Goal: Task Accomplishment & Management: Use online tool/utility

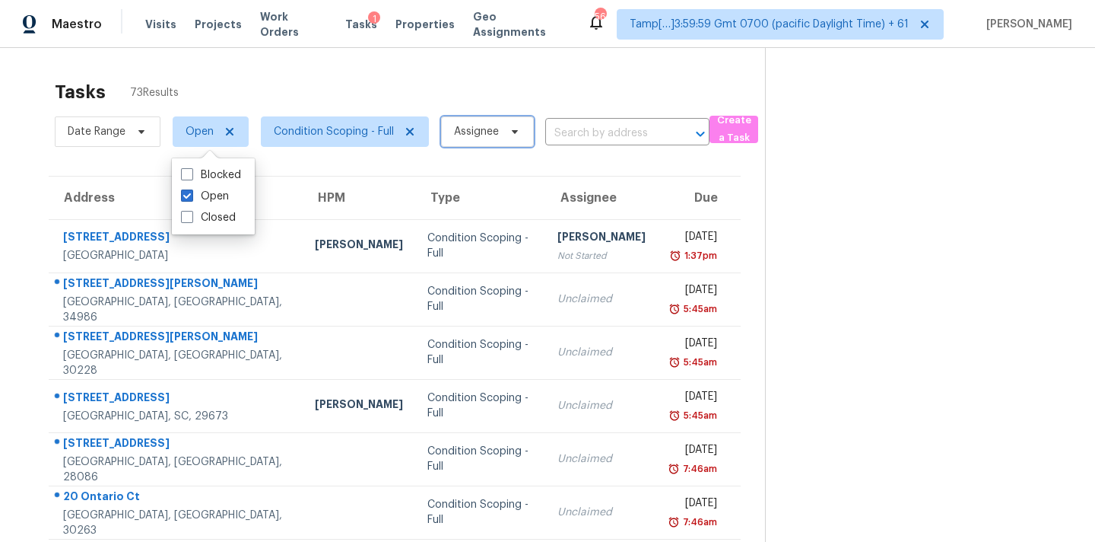
click at [462, 133] on span "Assignee" at bounding box center [476, 131] width 45 height 15
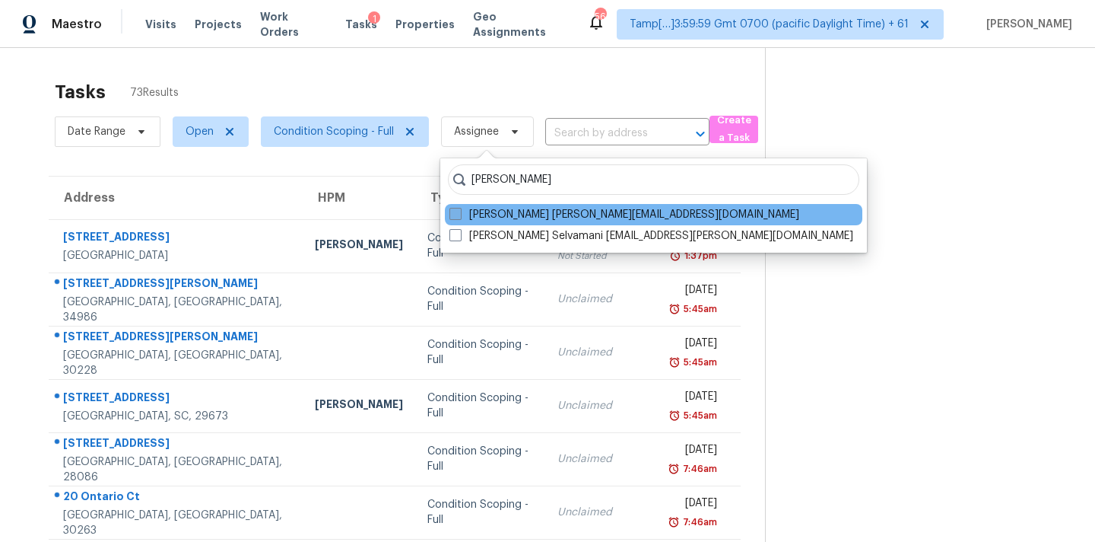
type input "[PERSON_NAME]"
click at [523, 210] on label "[PERSON_NAME] [PERSON_NAME][EMAIL_ADDRESS][DOMAIN_NAME]" at bounding box center [625, 214] width 350 height 15
click at [459, 210] on input "[PERSON_NAME] [PERSON_NAME][EMAIL_ADDRESS][DOMAIN_NAME]" at bounding box center [455, 212] width 10 height 10
checkbox input "true"
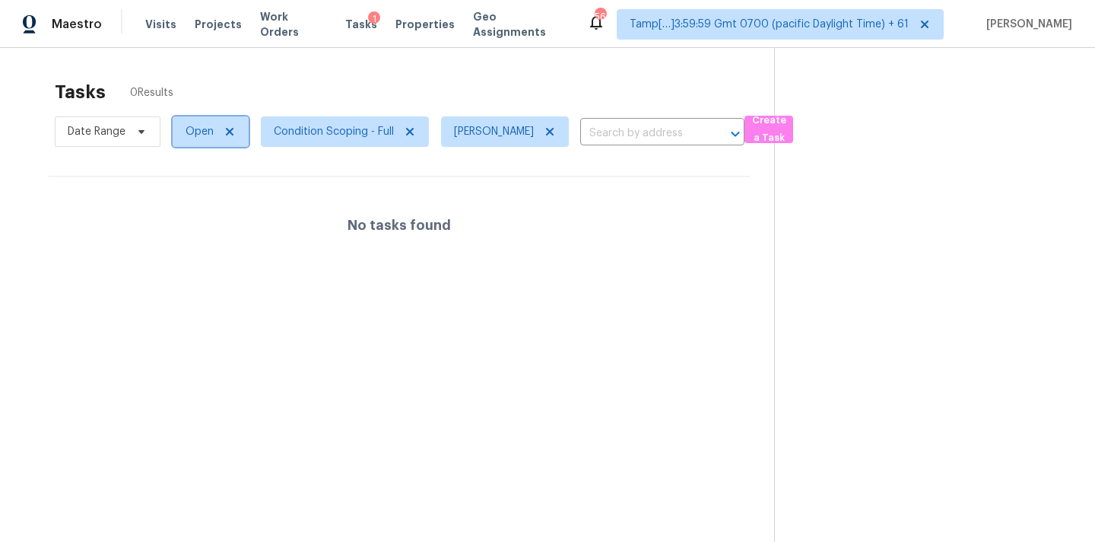
click at [208, 135] on span "Open" at bounding box center [200, 131] width 28 height 15
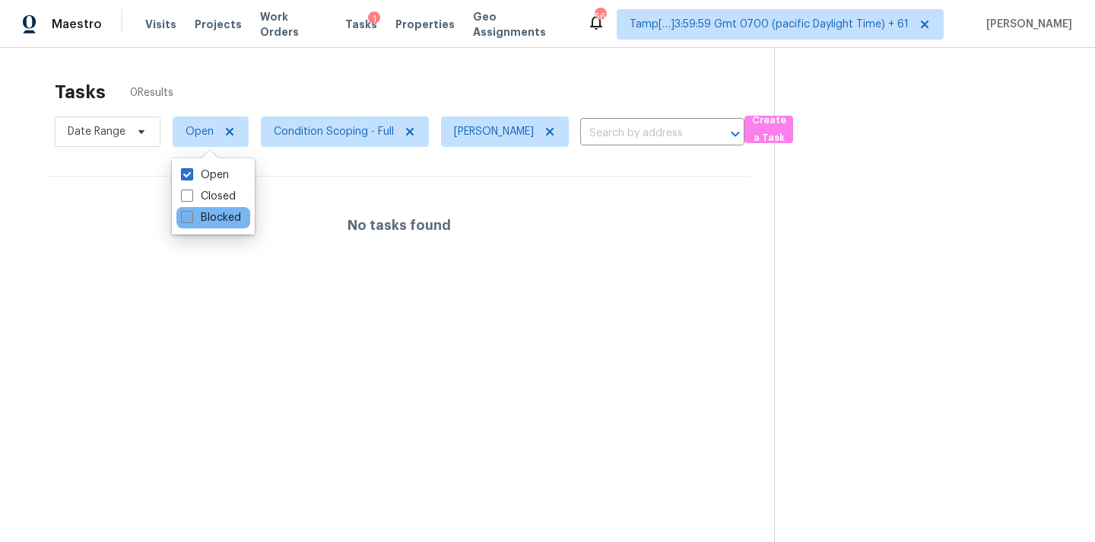
click at [227, 218] on label "Blocked" at bounding box center [211, 217] width 60 height 15
click at [191, 218] on input "Blocked" at bounding box center [186, 215] width 10 height 10
checkbox input "true"
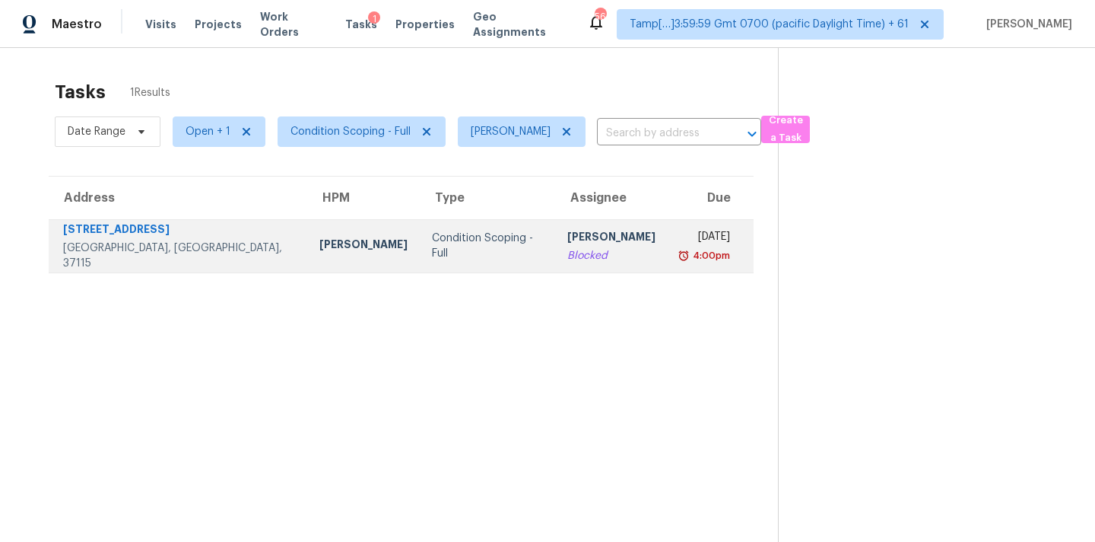
click at [567, 242] on div "[PERSON_NAME]" at bounding box center [611, 238] width 88 height 19
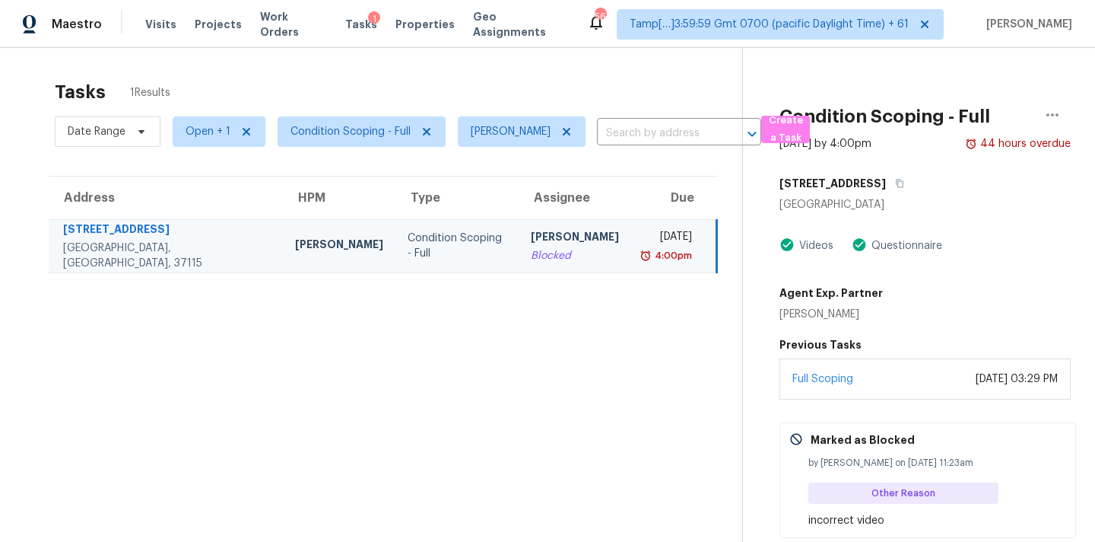
click at [955, 515] on div "incorrect video" at bounding box center [938, 520] width 258 height 15
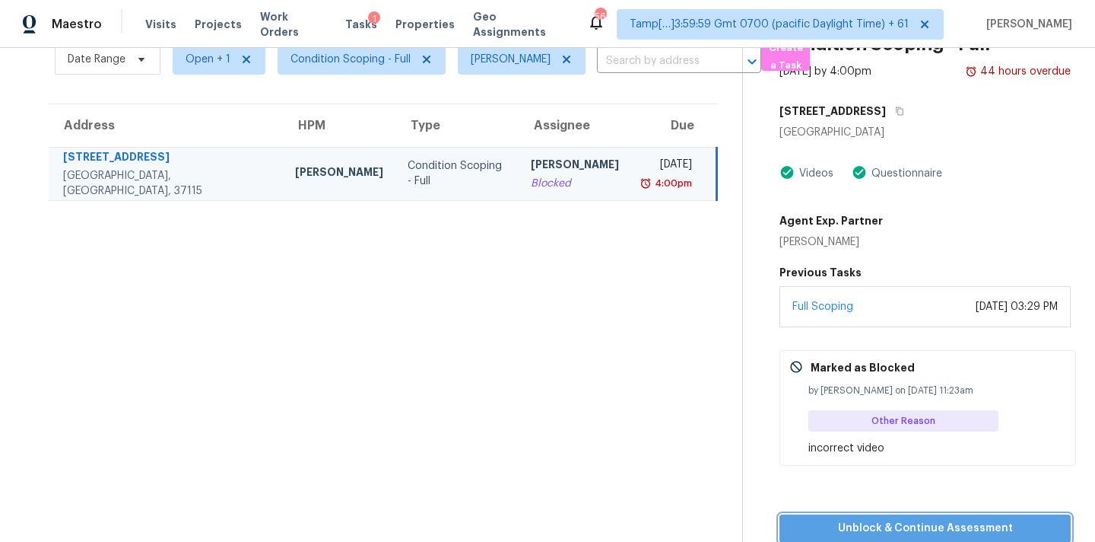
click at [928, 524] on span "Unblock & Continue Assessment" at bounding box center [925, 528] width 267 height 19
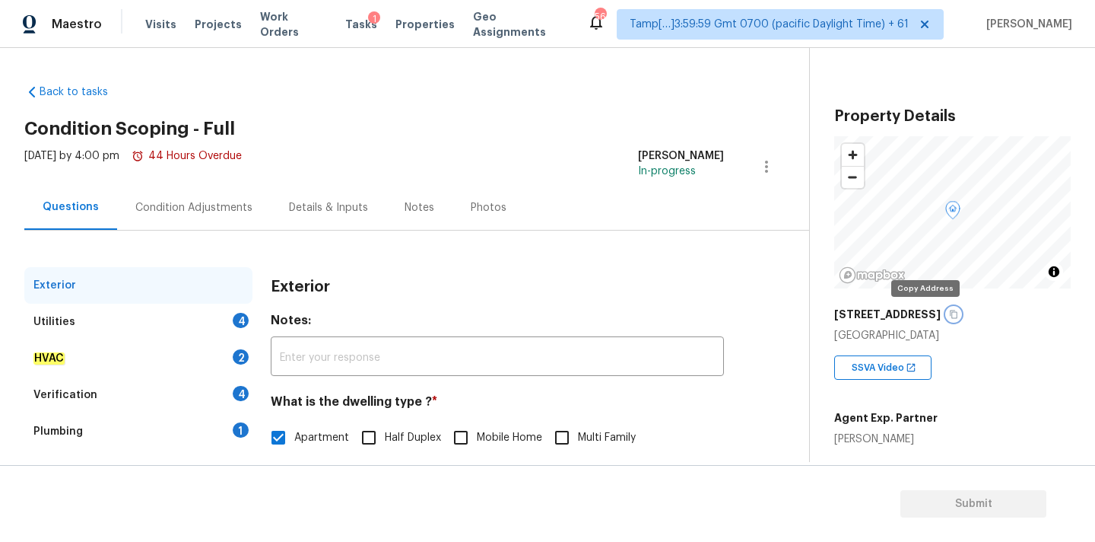
click at [947, 316] on button "button" at bounding box center [954, 314] width 14 height 14
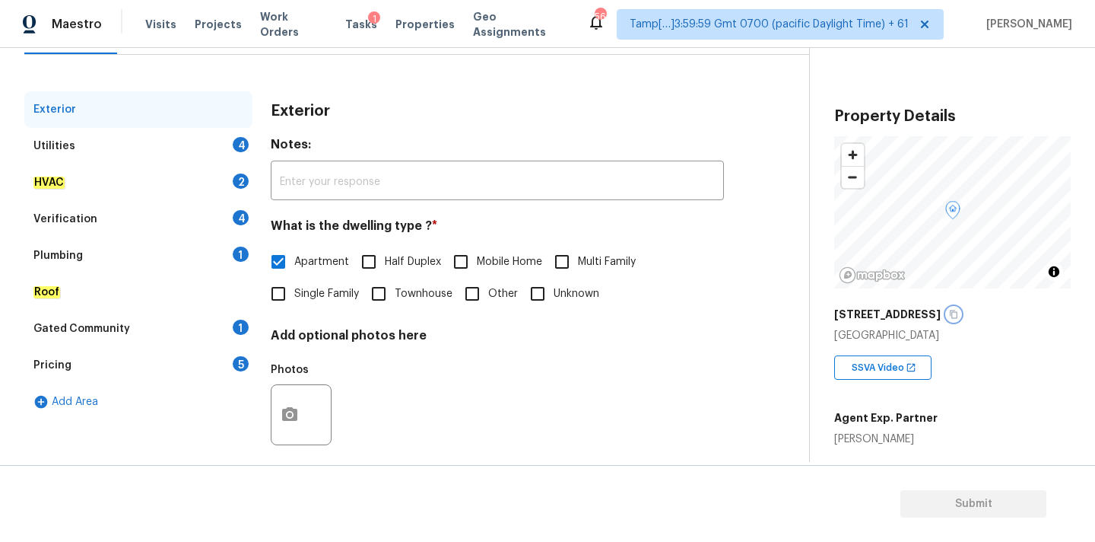
scroll to position [191, 0]
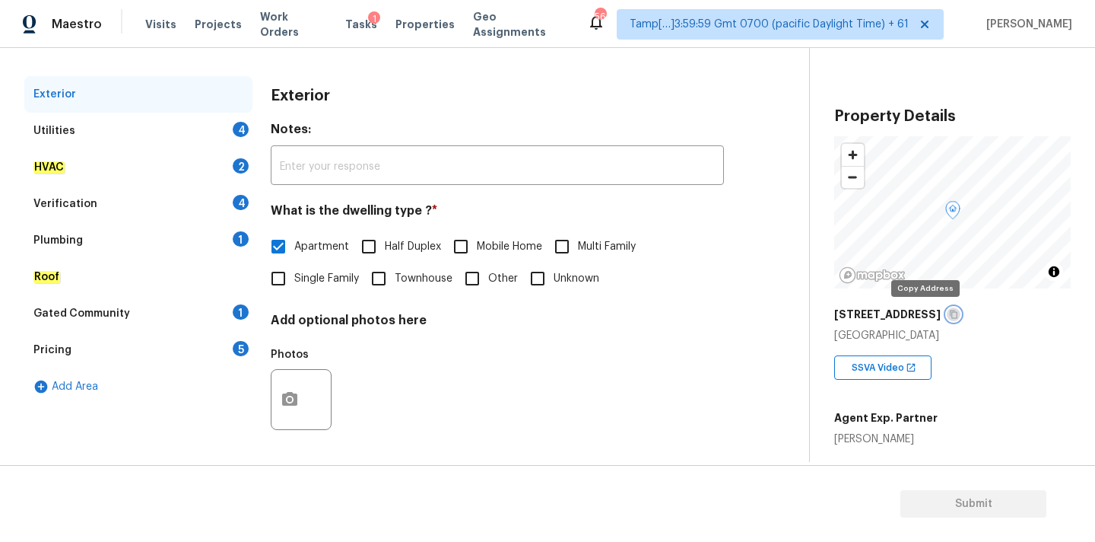
click at [950, 314] on icon "button" at bounding box center [954, 314] width 8 height 8
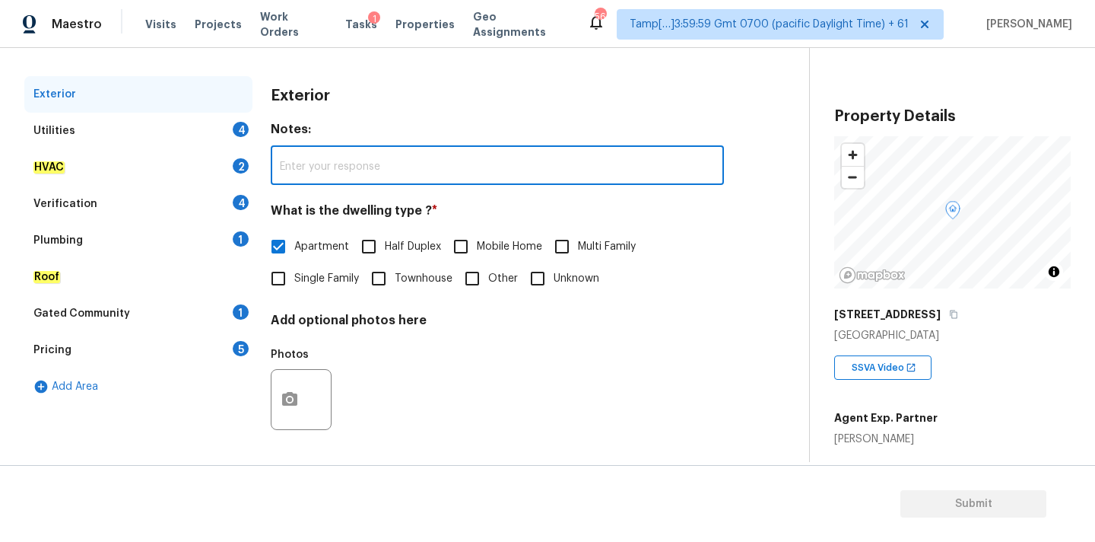
click at [377, 171] on input "text" at bounding box center [497, 167] width 453 height 36
click at [947, 319] on button "button" at bounding box center [954, 314] width 14 height 14
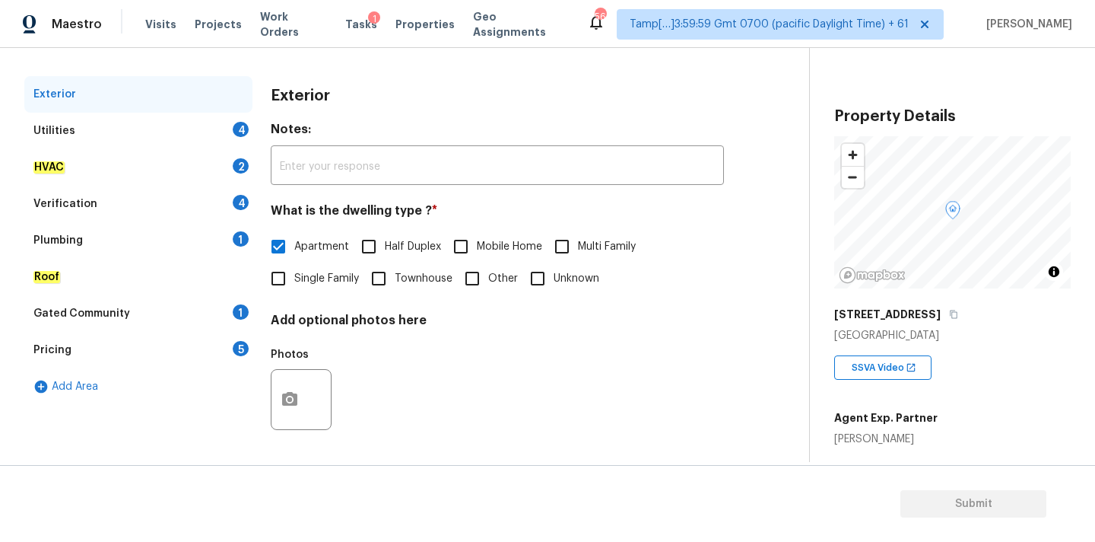
click at [100, 335] on div "Pricing 5" at bounding box center [138, 350] width 228 height 37
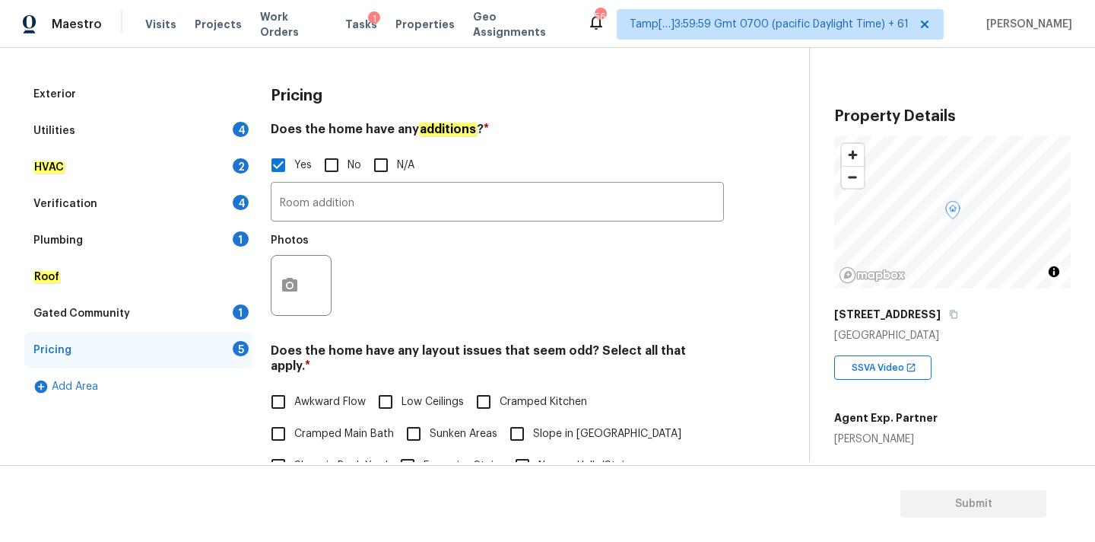
scroll to position [72, 0]
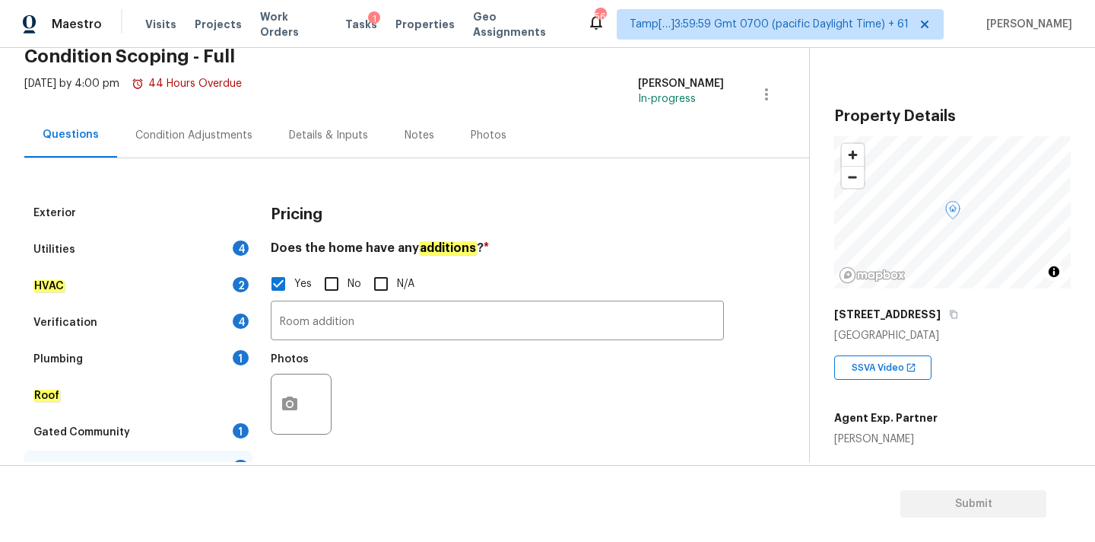
click at [204, 133] on div "Condition Adjustments" at bounding box center [193, 135] width 117 height 15
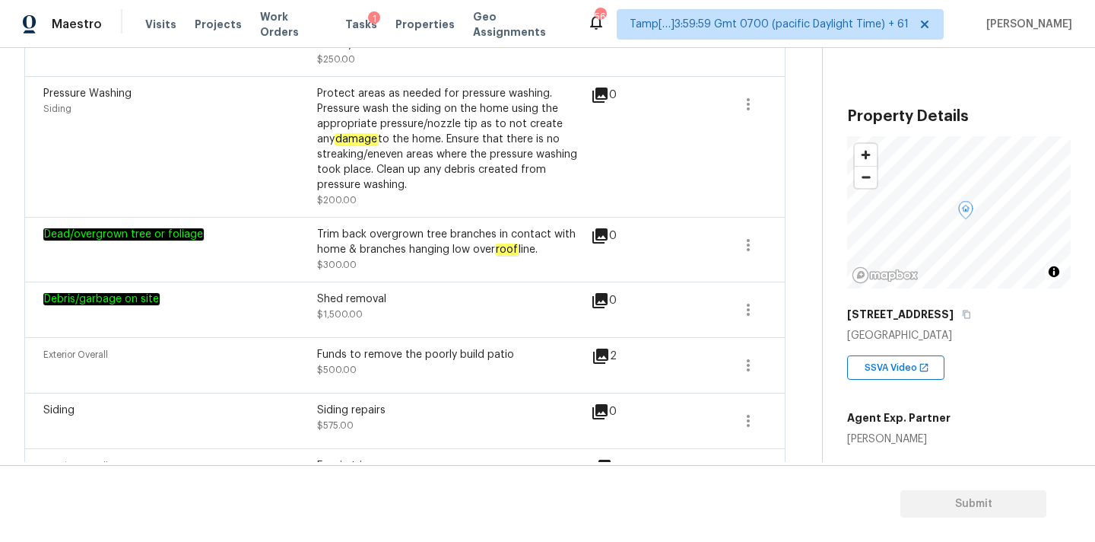
scroll to position [2026, 0]
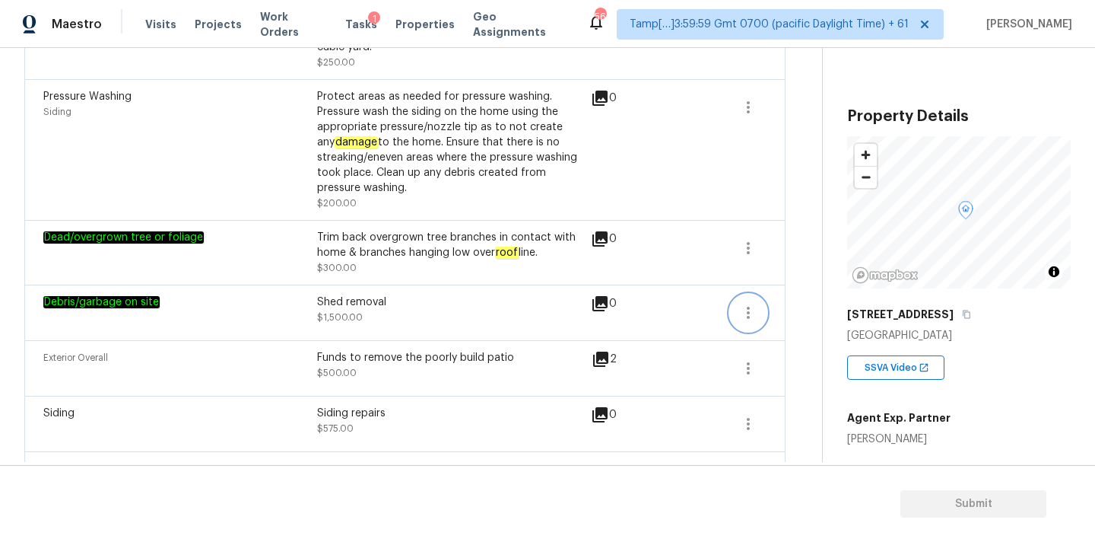
click at [752, 308] on icon "button" at bounding box center [748, 313] width 18 height 18
click at [797, 300] on div "Edit" at bounding box center [835, 298] width 119 height 15
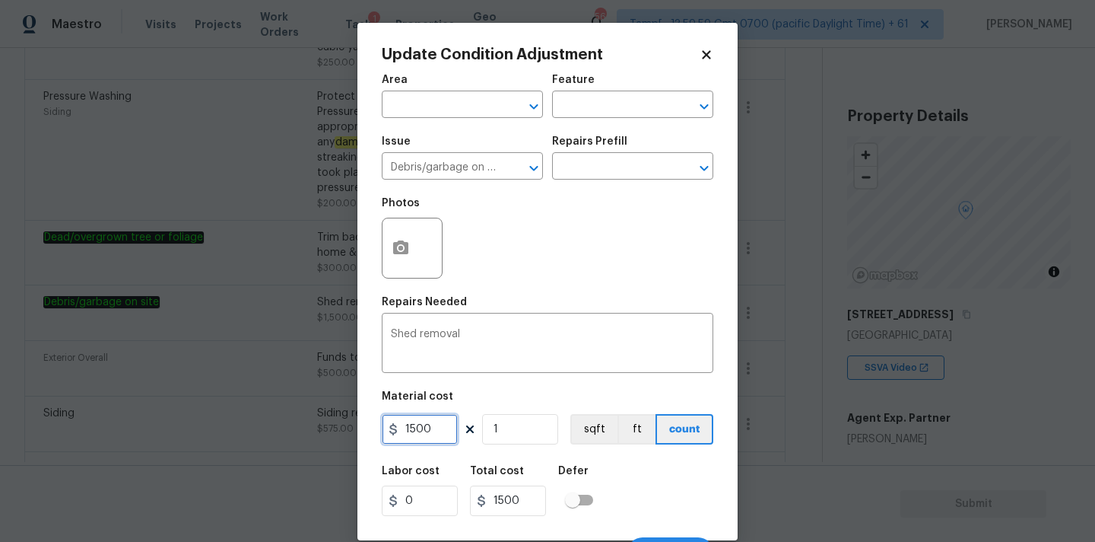
drag, startPoint x: 411, startPoint y: 431, endPoint x: 421, endPoint y: 482, distance: 51.2
click at [411, 431] on input "1500" at bounding box center [420, 429] width 76 height 30
type input "2500"
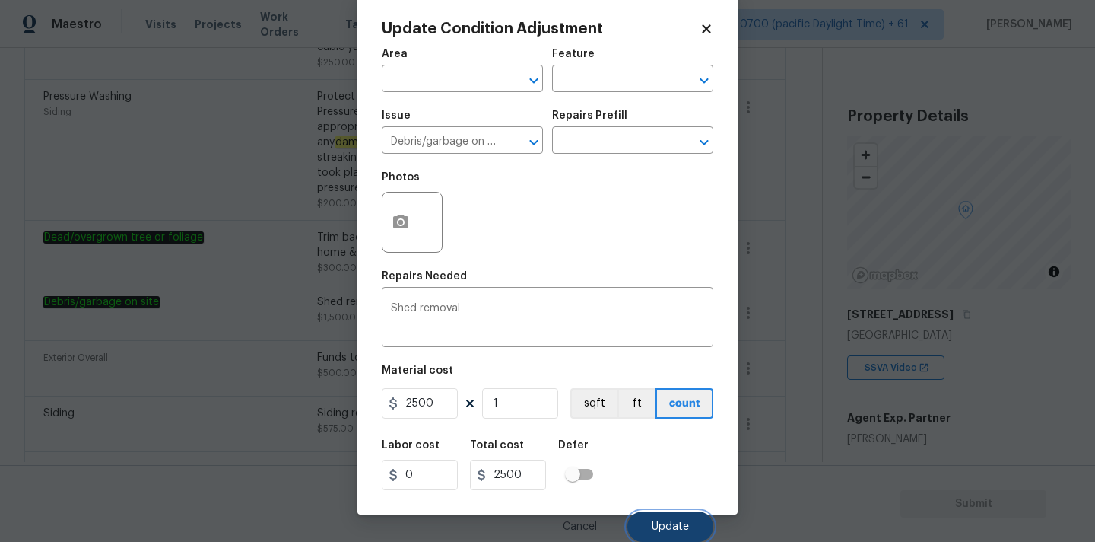
click at [653, 518] on button "Update" at bounding box center [671, 526] width 86 height 30
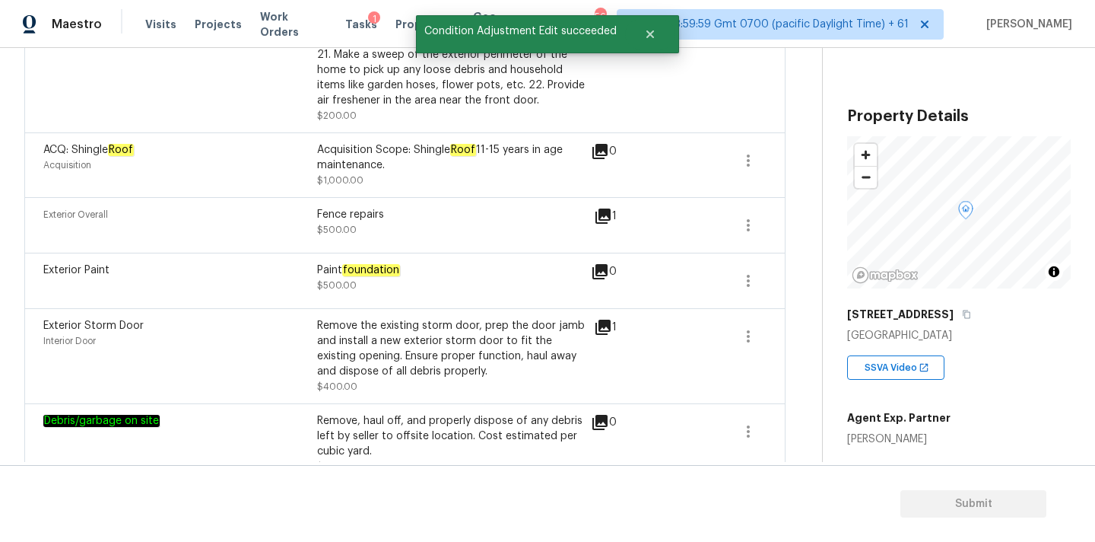
scroll to position [1620, 0]
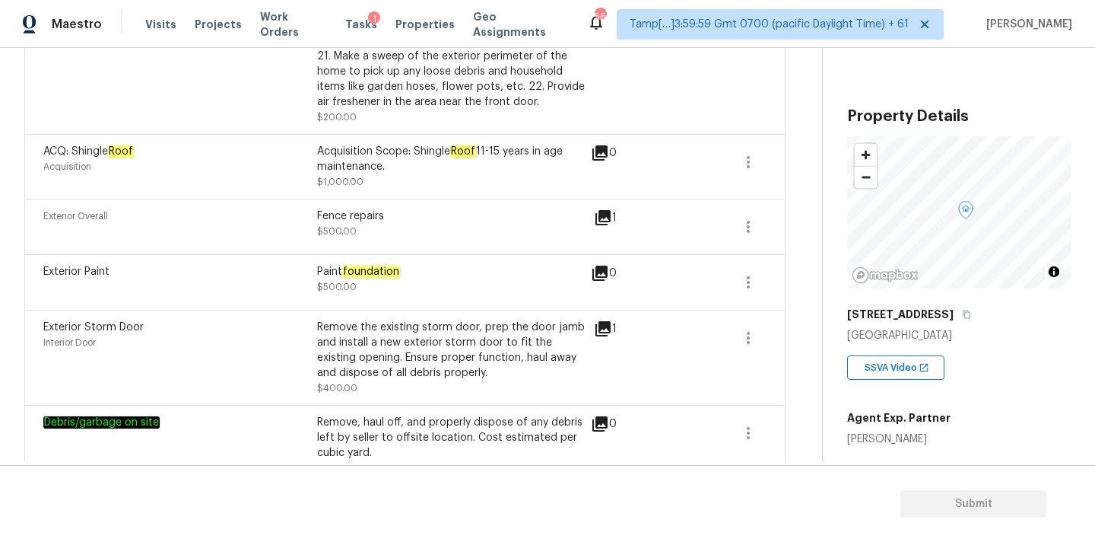
click at [605, 319] on icon at bounding box center [603, 328] width 18 height 18
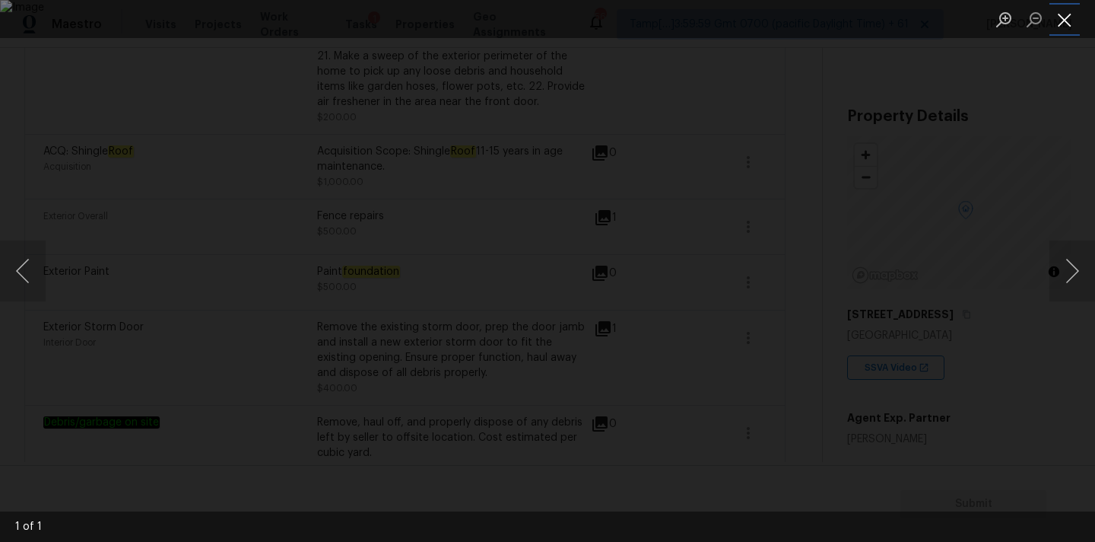
click at [1068, 16] on button "Close lightbox" at bounding box center [1065, 19] width 30 height 27
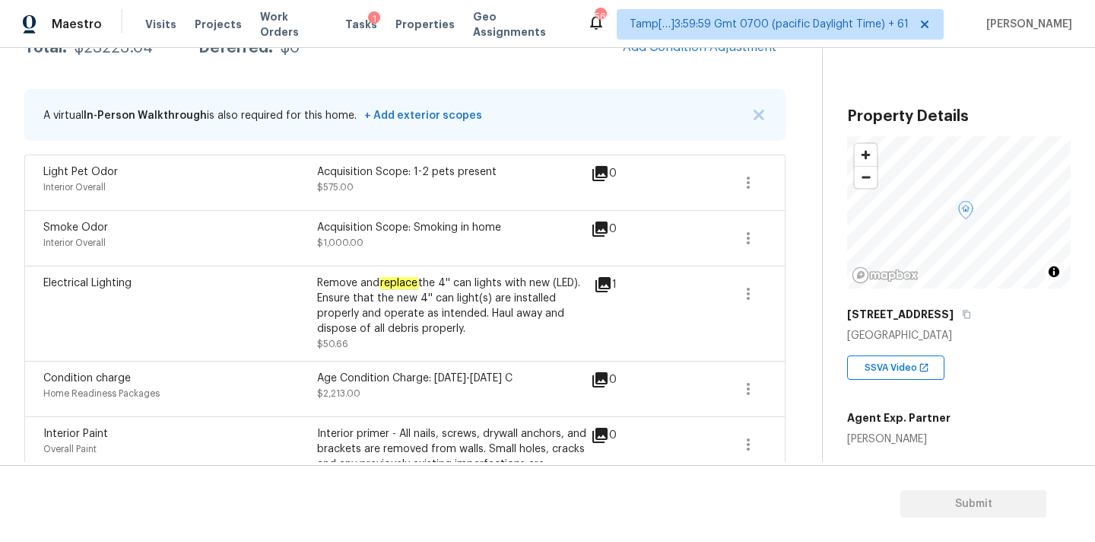
scroll to position [300, 0]
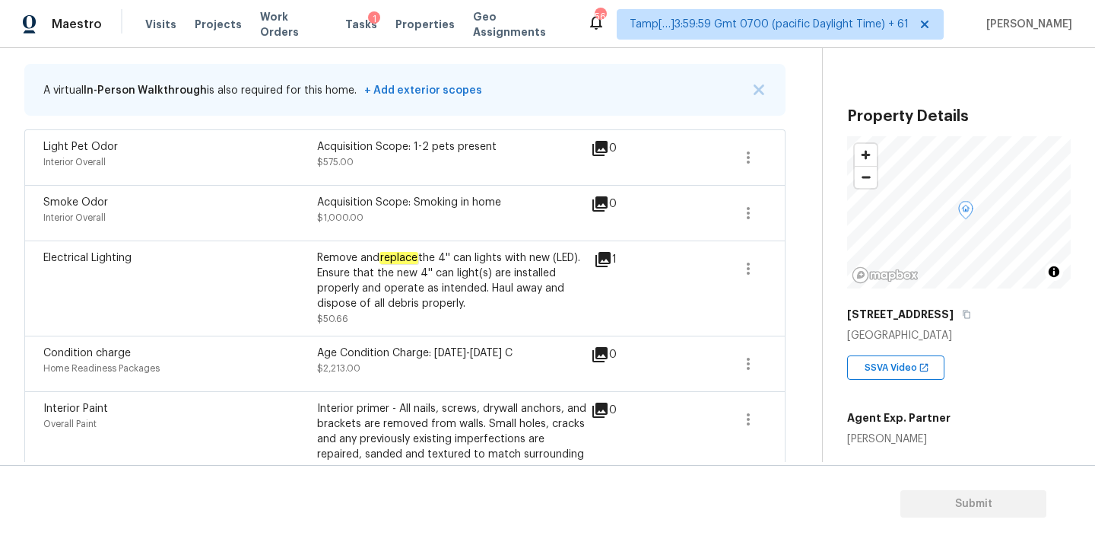
click at [600, 258] on icon at bounding box center [603, 259] width 15 height 15
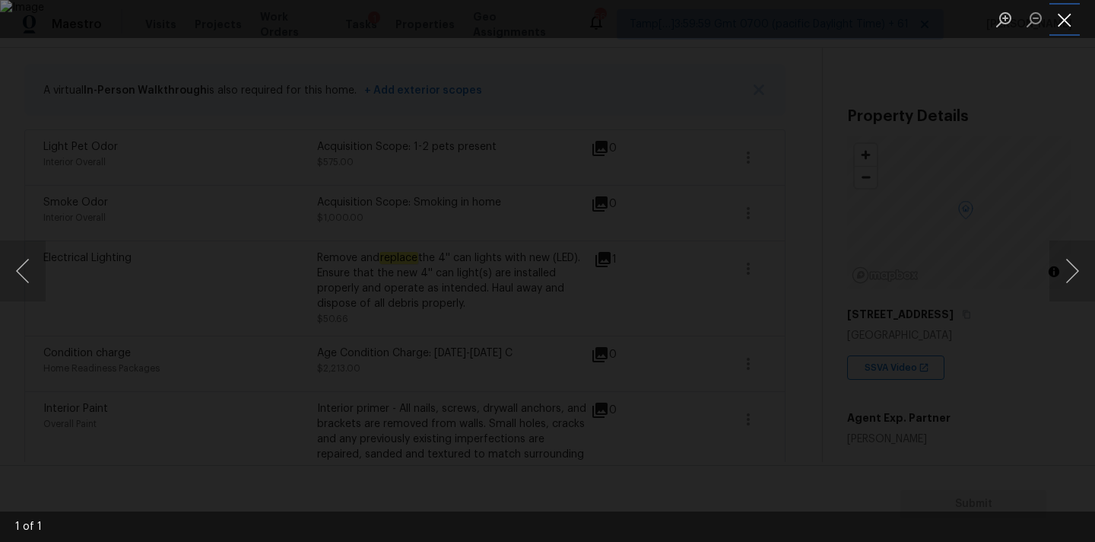
click at [1064, 21] on button "Close lightbox" at bounding box center [1065, 19] width 30 height 27
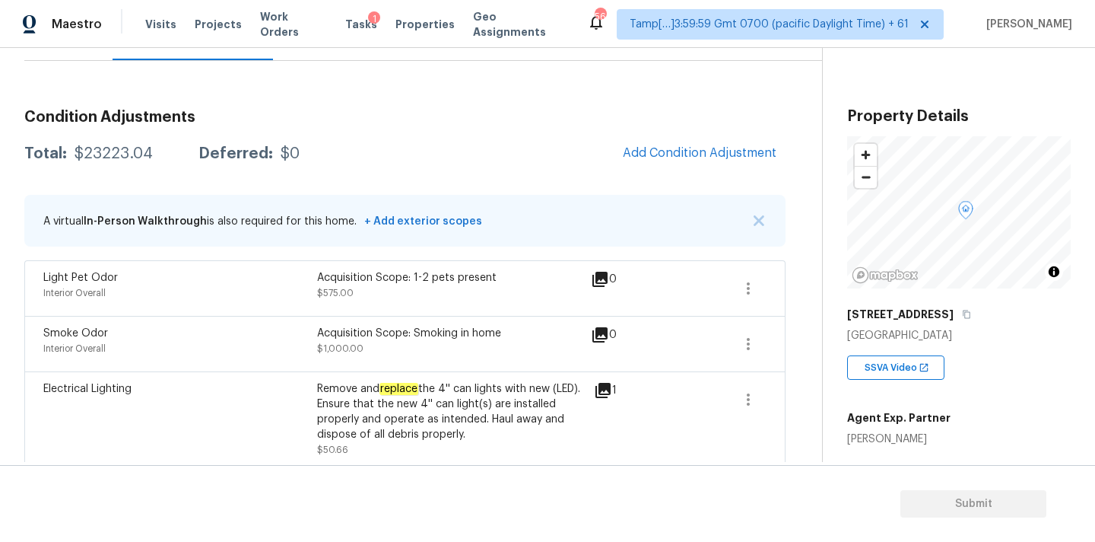
scroll to position [186, 0]
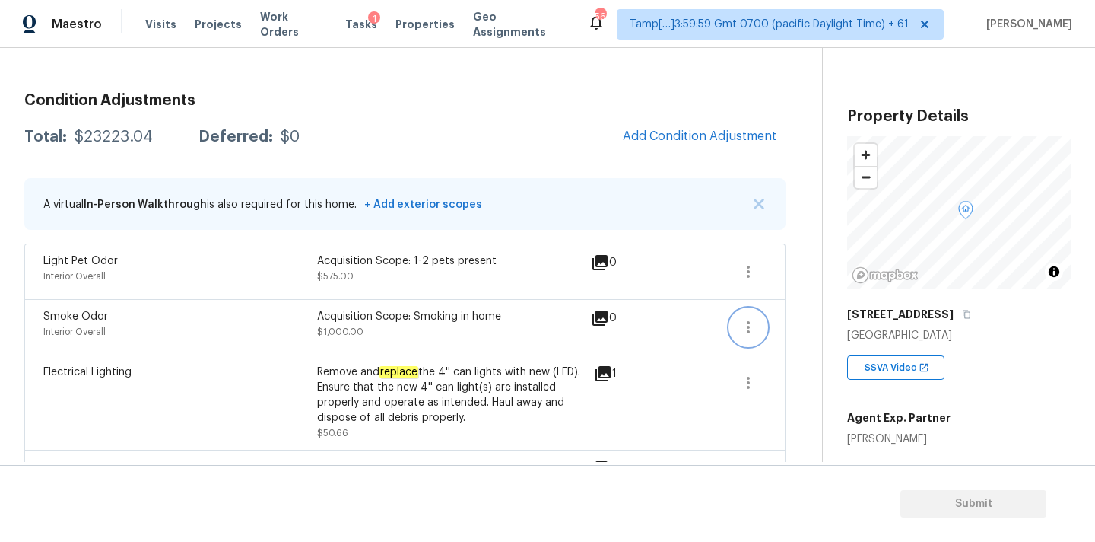
click at [747, 323] on icon "button" at bounding box center [748, 327] width 3 height 12
click at [790, 323] on div "Edit" at bounding box center [835, 323] width 119 height 15
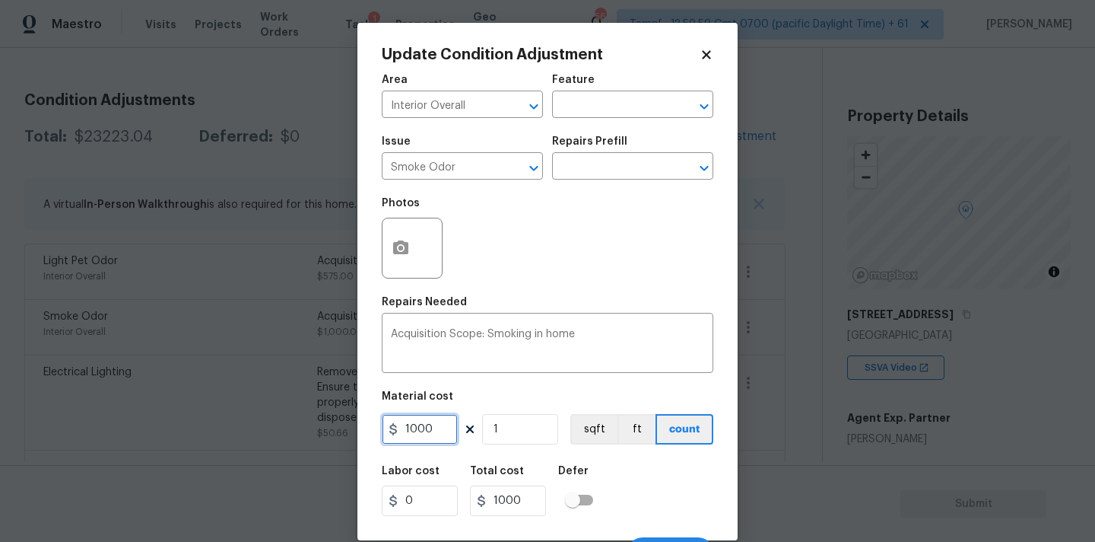
click at [441, 434] on input "1000" at bounding box center [420, 429] width 76 height 30
type input "0"
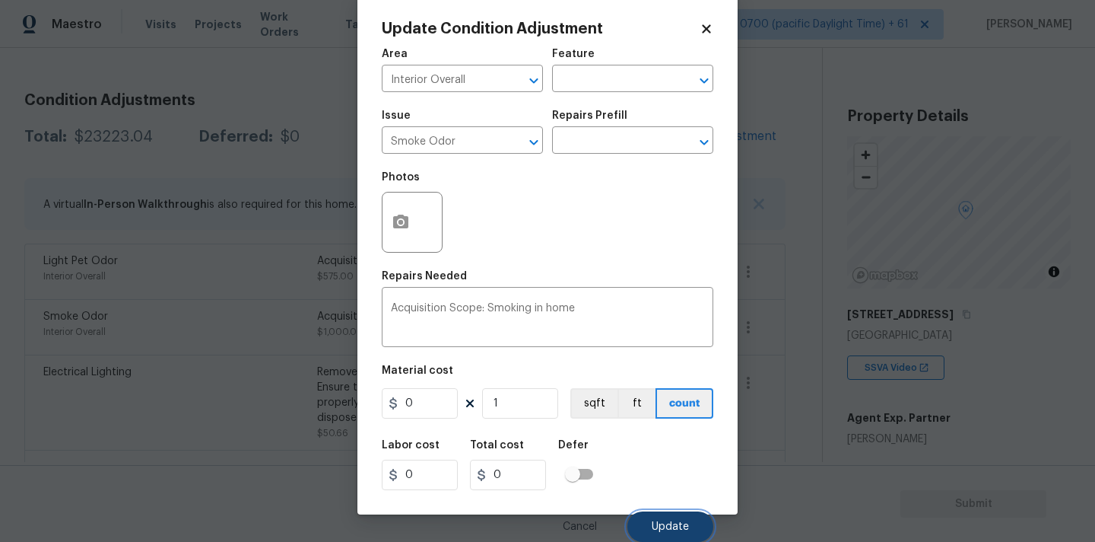
click at [644, 512] on button "Update" at bounding box center [671, 526] width 86 height 30
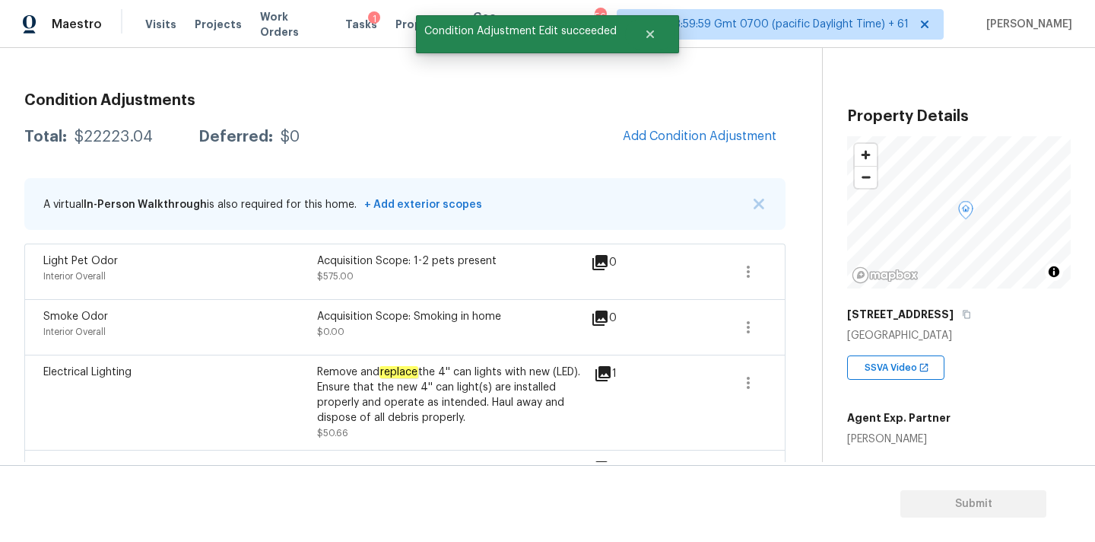
scroll to position [0, 0]
click at [754, 277] on icon "button" at bounding box center [748, 271] width 18 height 18
click at [790, 277] on link "Edit" at bounding box center [835, 268] width 129 height 23
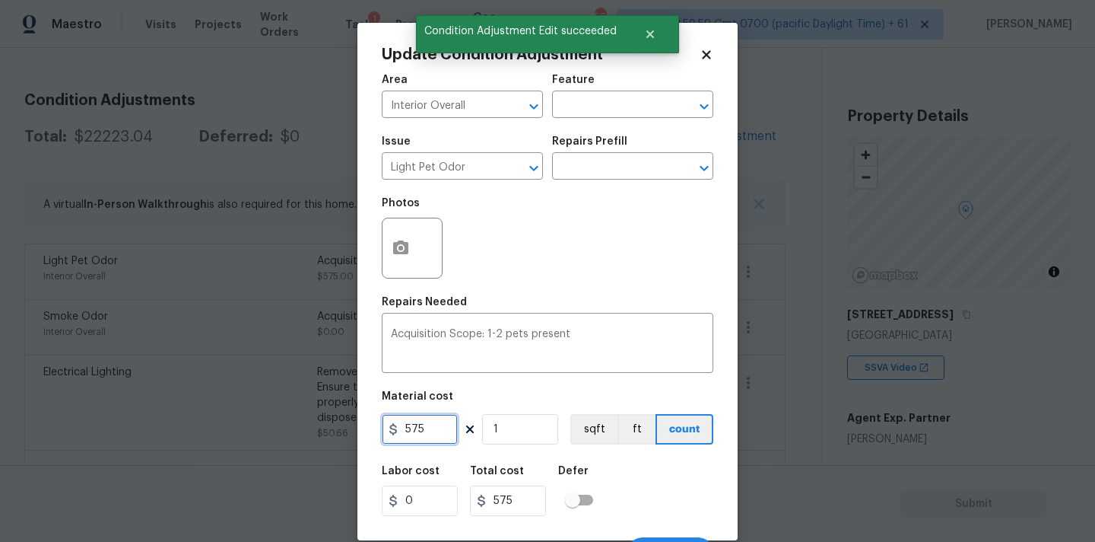
click at [441, 430] on input "575" at bounding box center [420, 429] width 76 height 30
type input "0"
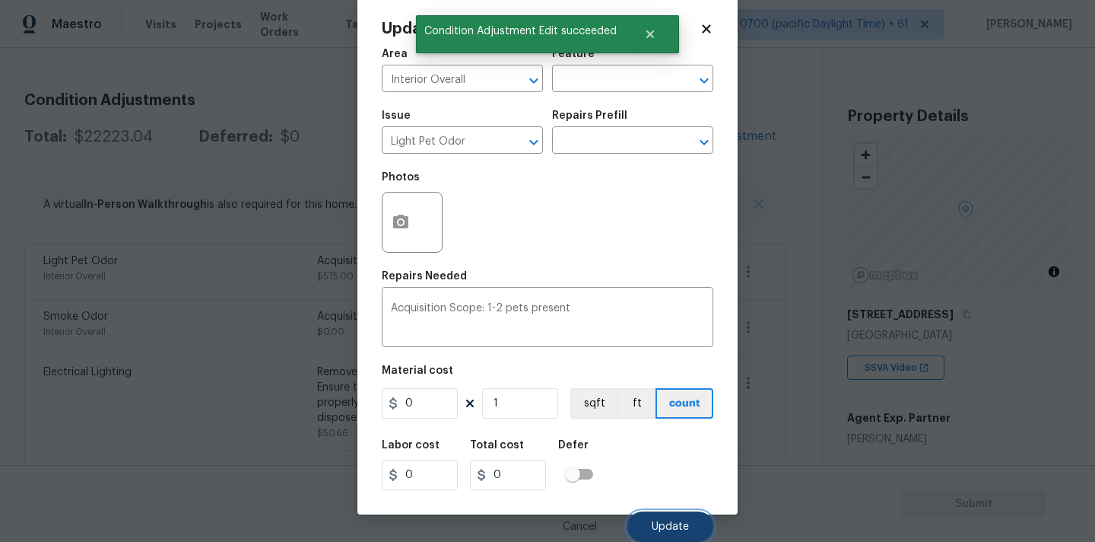
click at [666, 521] on span "Update" at bounding box center [670, 526] width 37 height 11
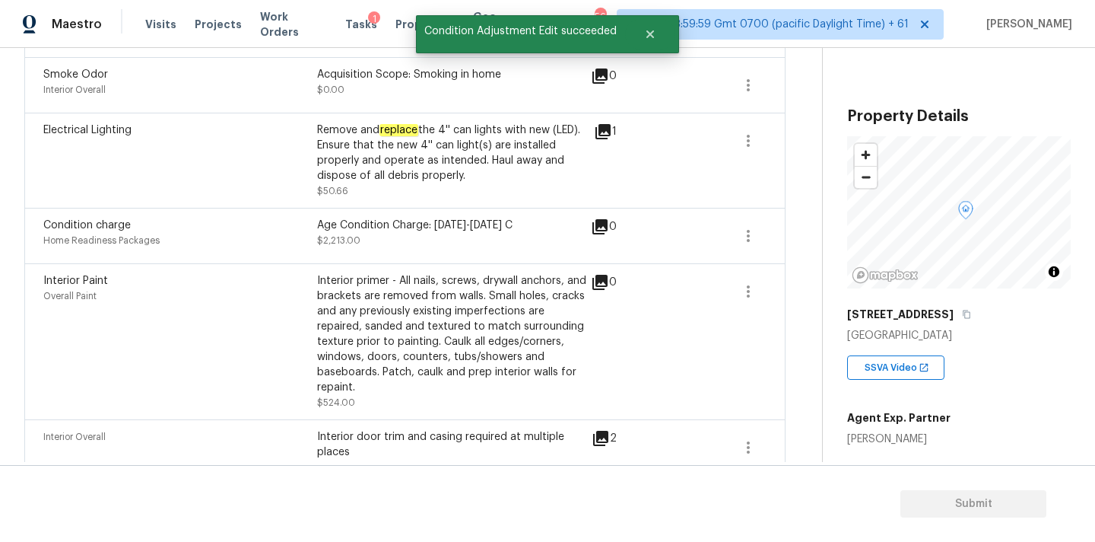
scroll to position [498, 0]
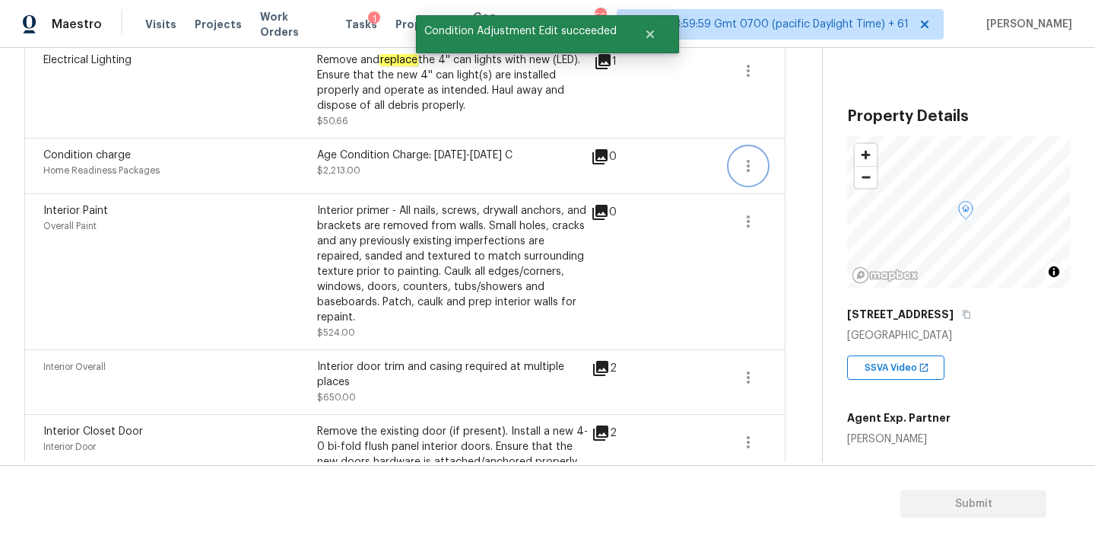
click at [753, 167] on icon "button" at bounding box center [748, 166] width 18 height 18
click at [811, 167] on div "Edit" at bounding box center [835, 163] width 119 height 15
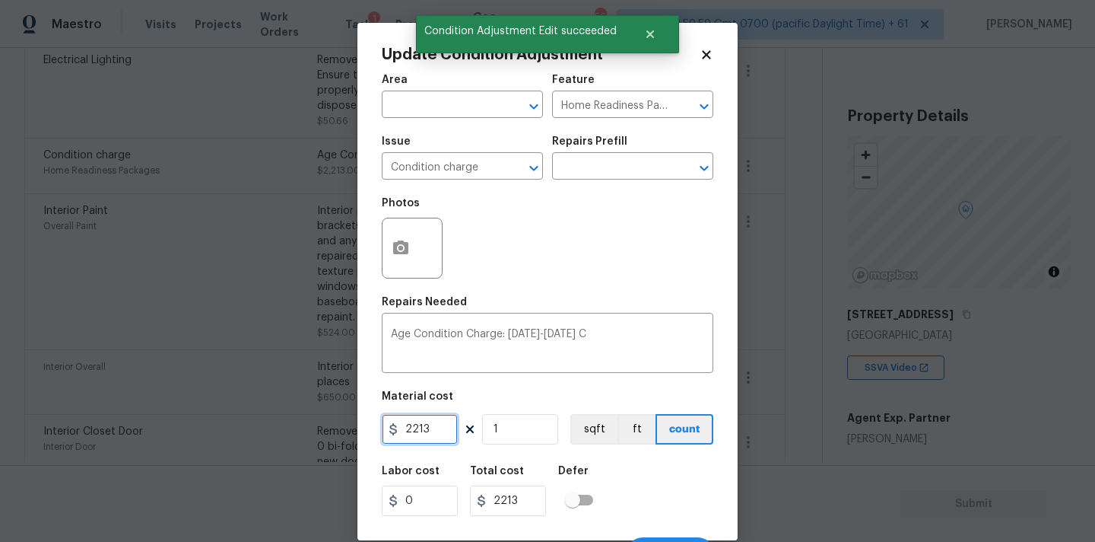
click at [437, 431] on input "2213" at bounding box center [420, 429] width 76 height 30
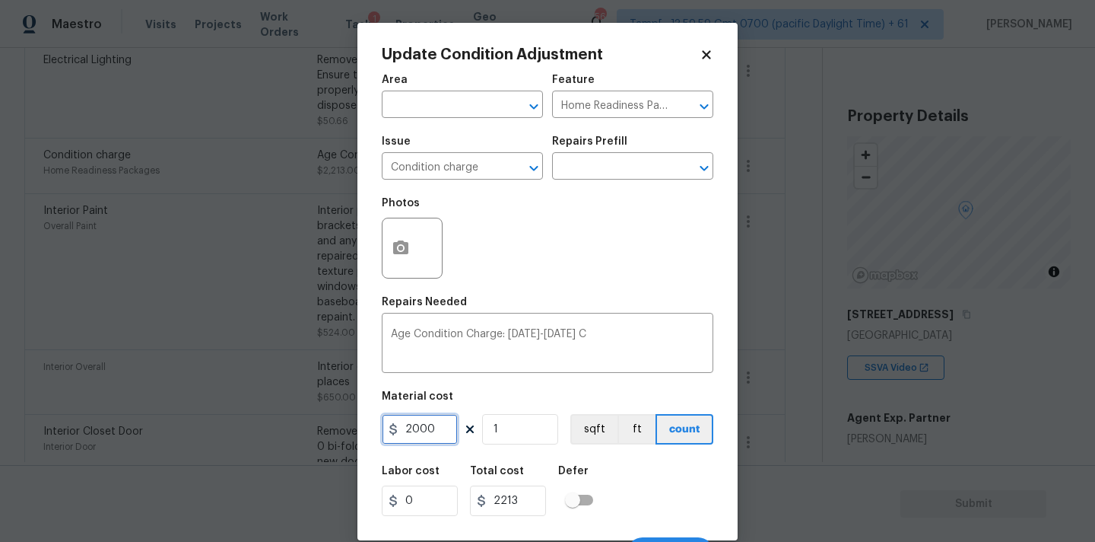
type input "2000"
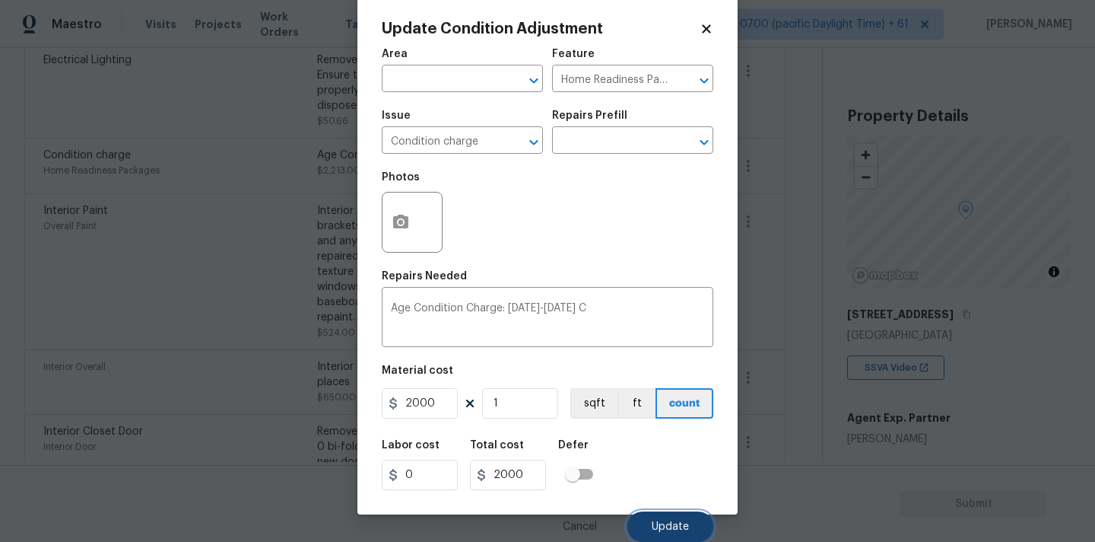
click at [654, 513] on button "Update" at bounding box center [671, 526] width 86 height 30
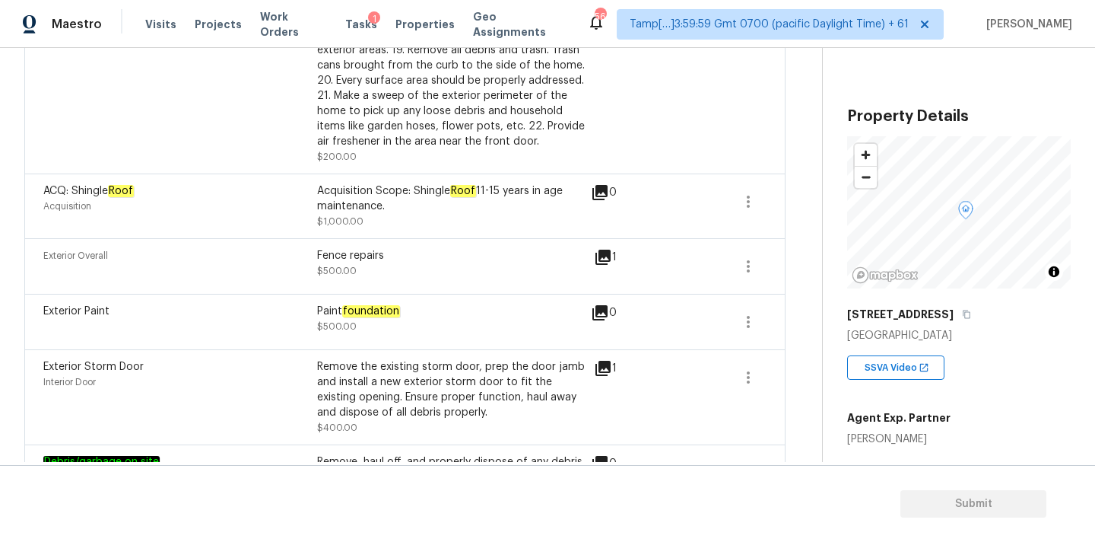
scroll to position [1606, 0]
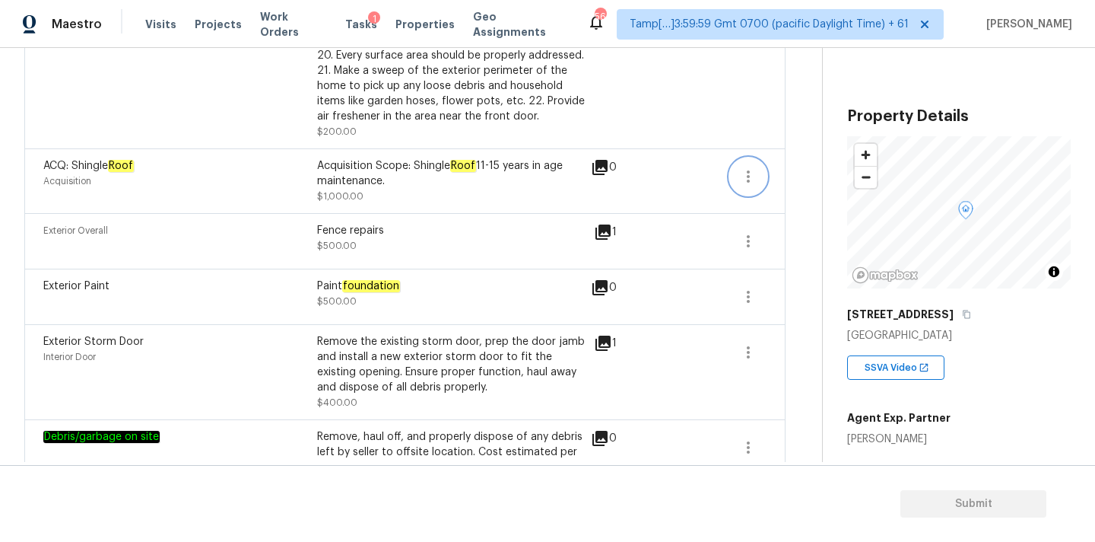
click at [750, 167] on icon "button" at bounding box center [748, 176] width 18 height 18
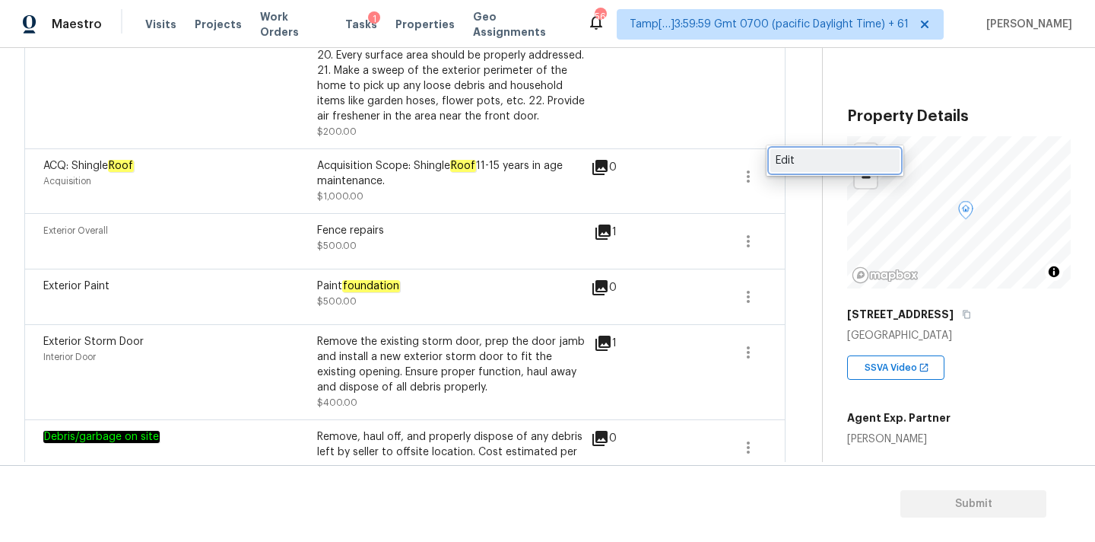
click at [802, 170] on link "Edit" at bounding box center [835, 160] width 129 height 23
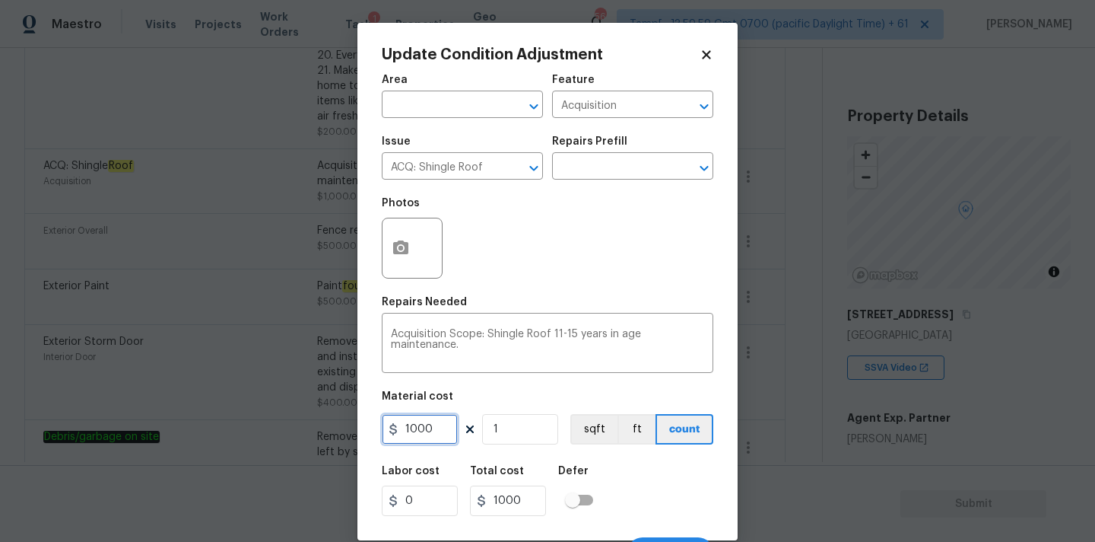
click at [438, 431] on input "1000" at bounding box center [420, 429] width 76 height 30
type input "2500"
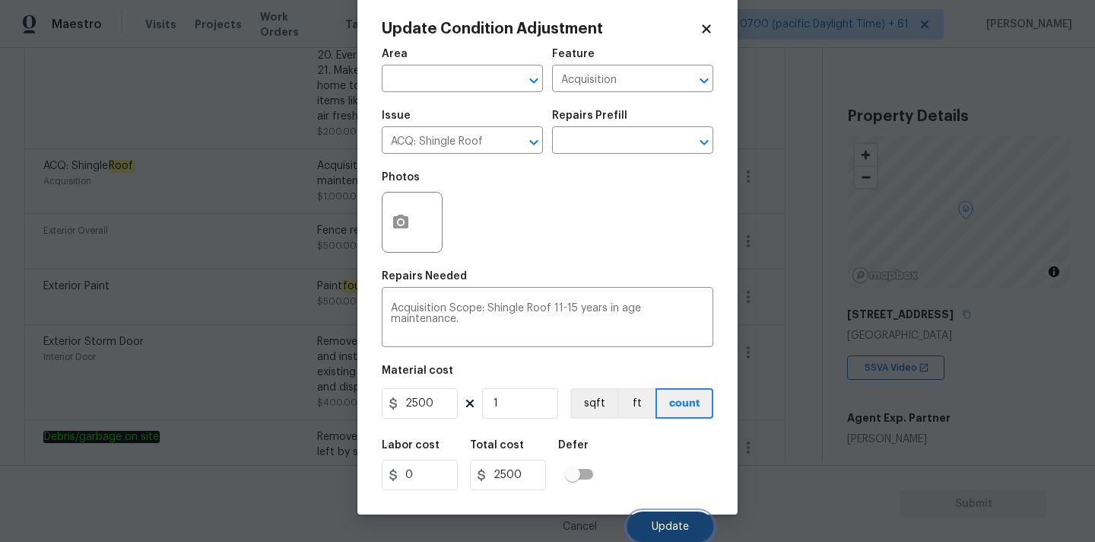
click at [667, 520] on button "Update" at bounding box center [671, 526] width 86 height 30
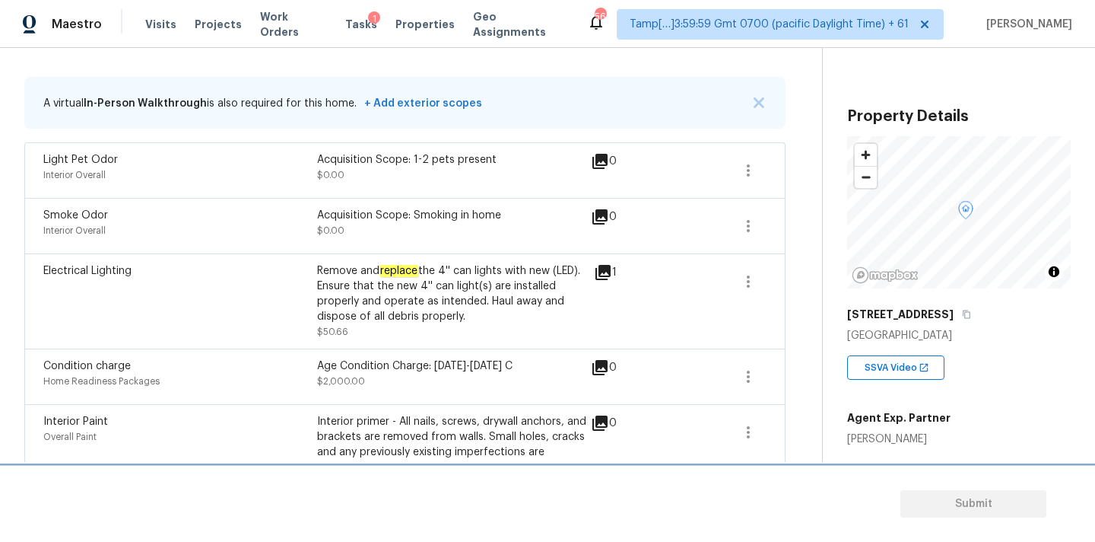
scroll to position [0, 0]
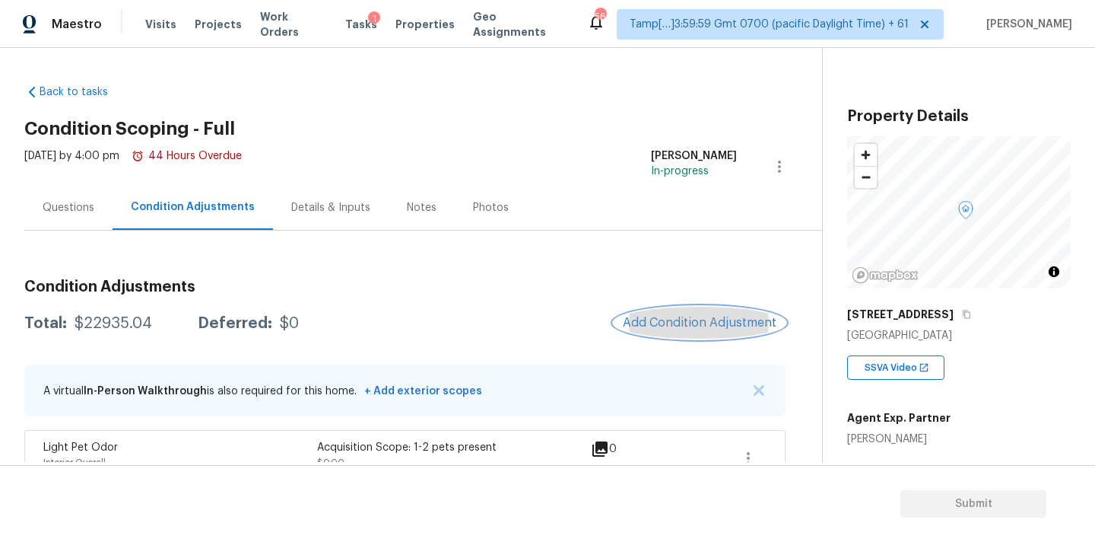
click at [707, 313] on button "Add Condition Adjustment" at bounding box center [700, 323] width 172 height 32
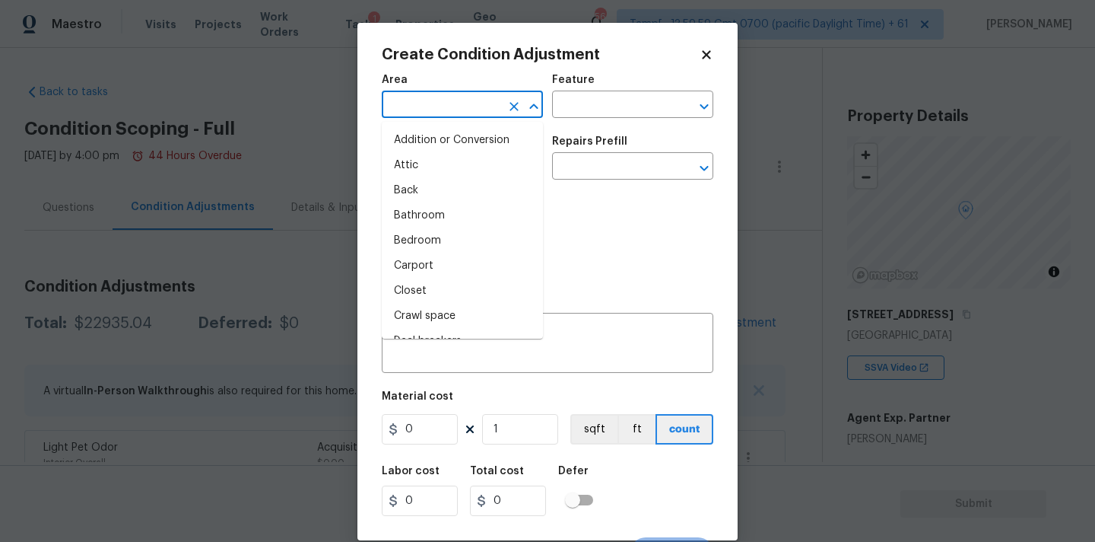
click at [458, 108] on input "text" at bounding box center [441, 106] width 119 height 24
click at [704, 54] on icon at bounding box center [707, 55] width 14 height 14
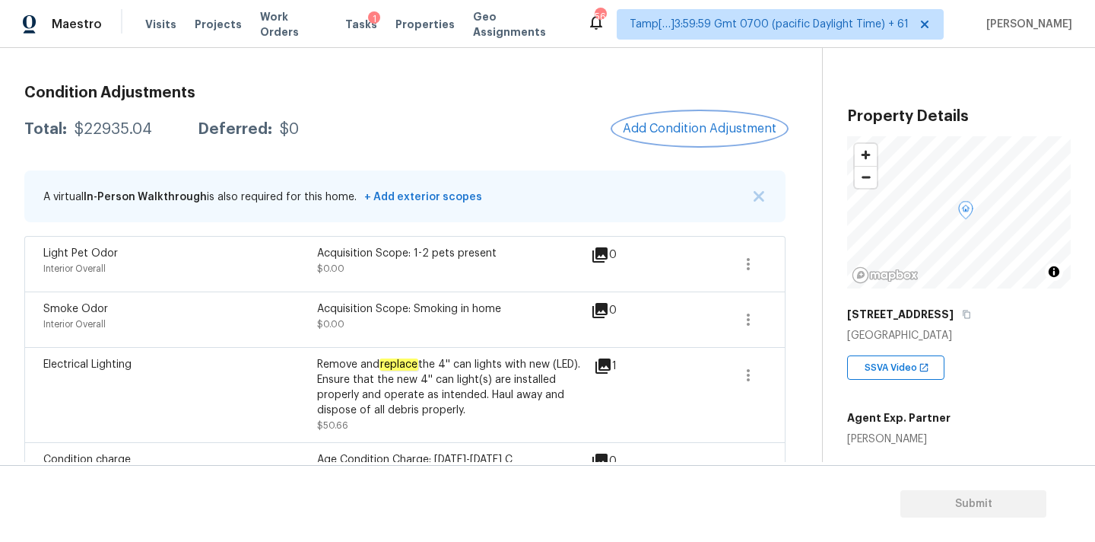
scroll to position [306, 0]
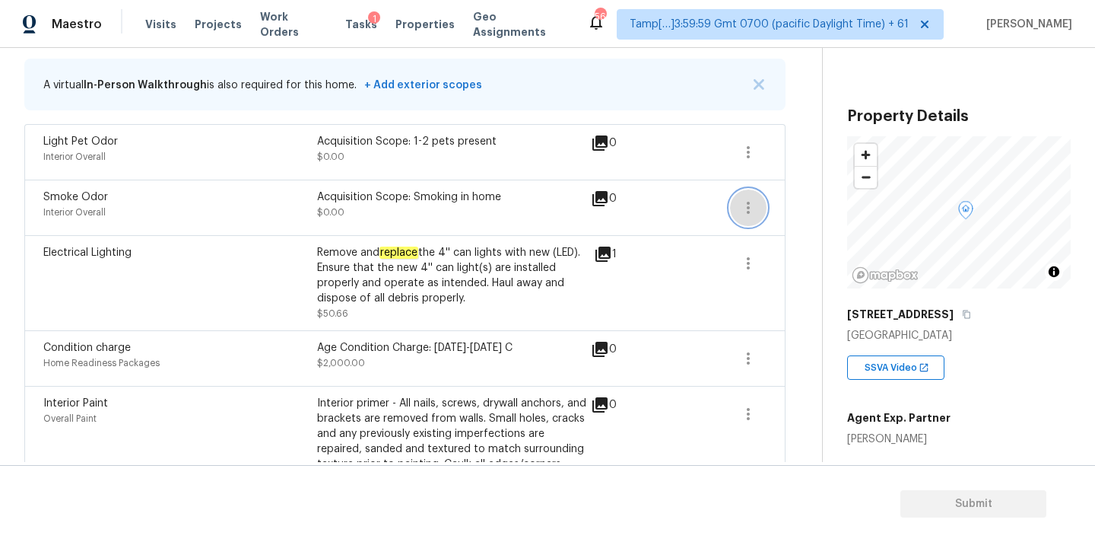
click at [749, 205] on icon "button" at bounding box center [748, 208] width 18 height 18
click at [781, 206] on div "Edit" at bounding box center [835, 204] width 119 height 15
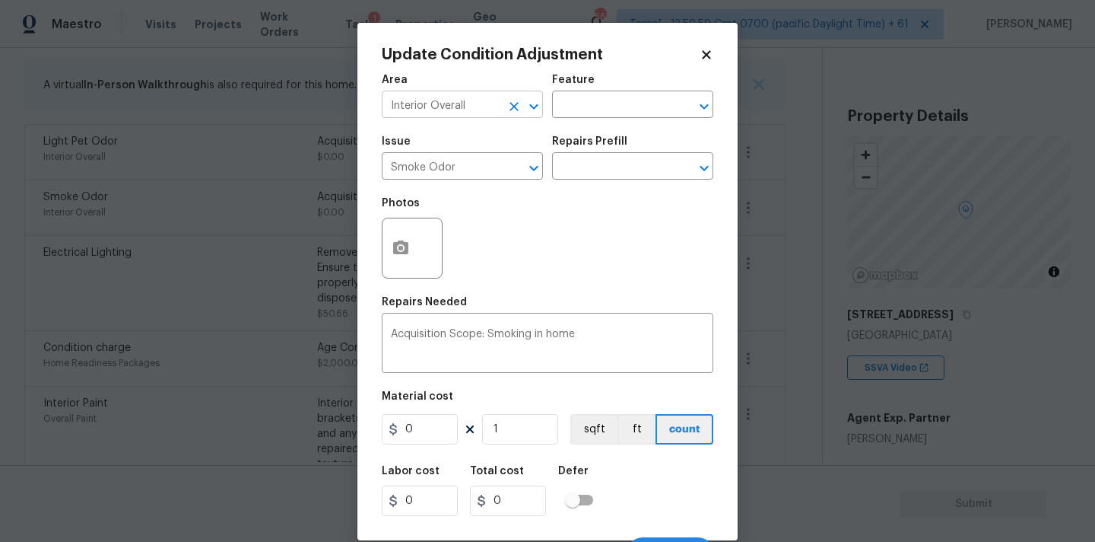
click at [453, 111] on input "Interior Overall" at bounding box center [441, 106] width 119 height 24
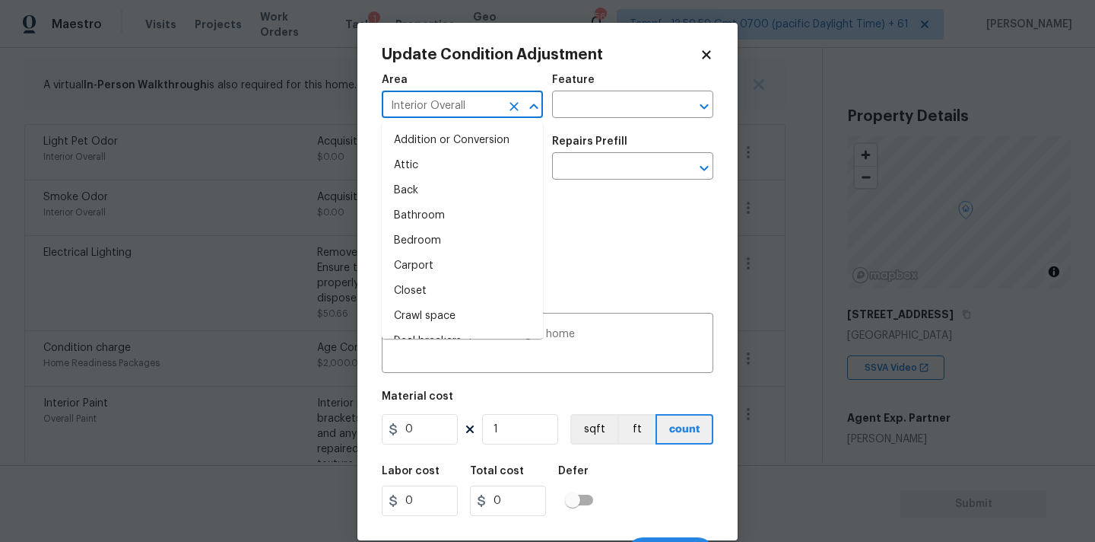
click at [453, 111] on input "Interior Overall" at bounding box center [441, 106] width 119 height 24
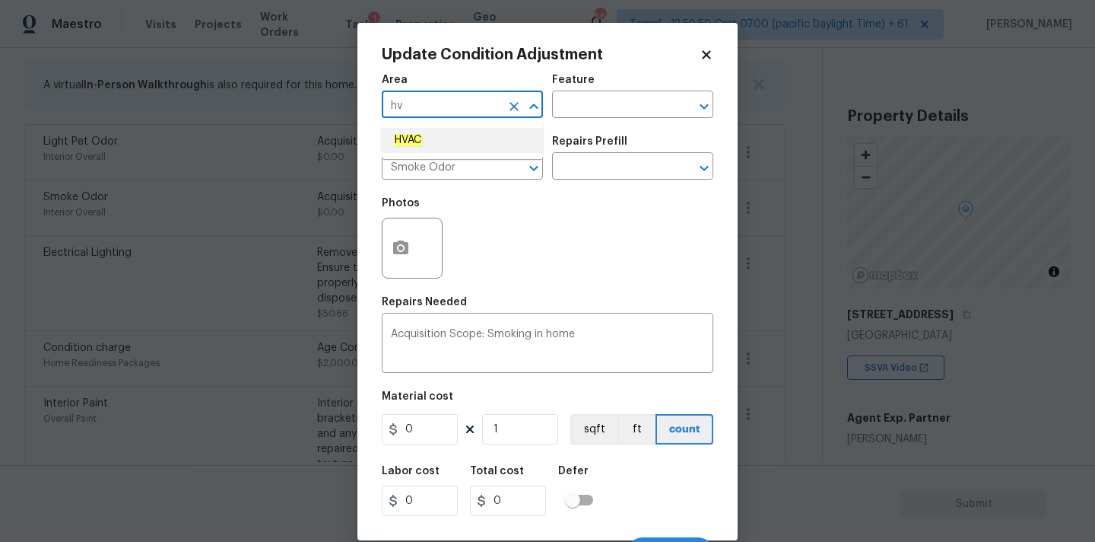
click at [437, 135] on li "HVAC" at bounding box center [462, 140] width 161 height 25
type input "HVAC"
click at [450, 160] on input "Smoke Odor" at bounding box center [441, 168] width 119 height 24
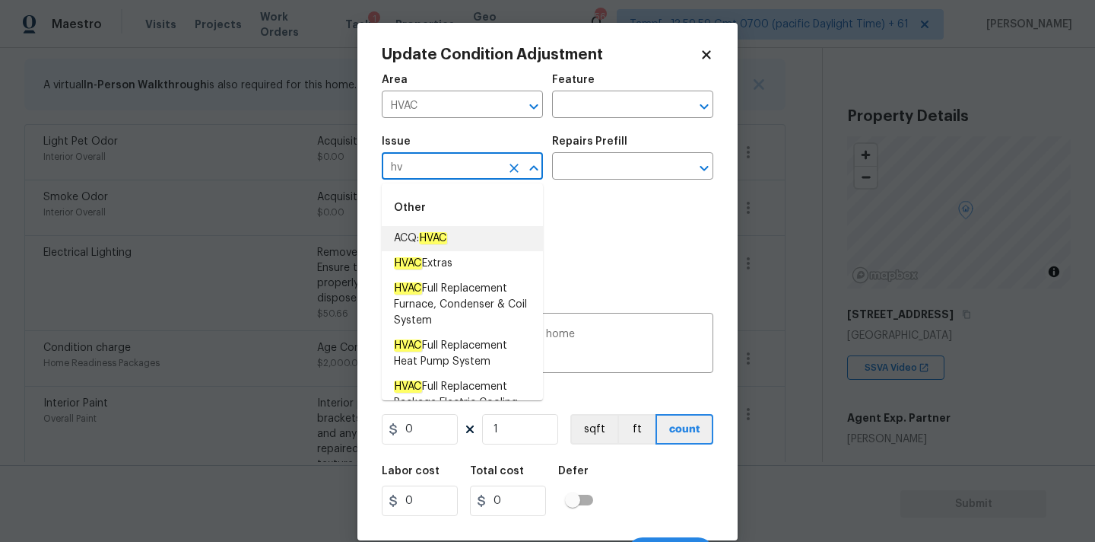
click at [455, 227] on li "ACQ: HVAC" at bounding box center [462, 238] width 161 height 25
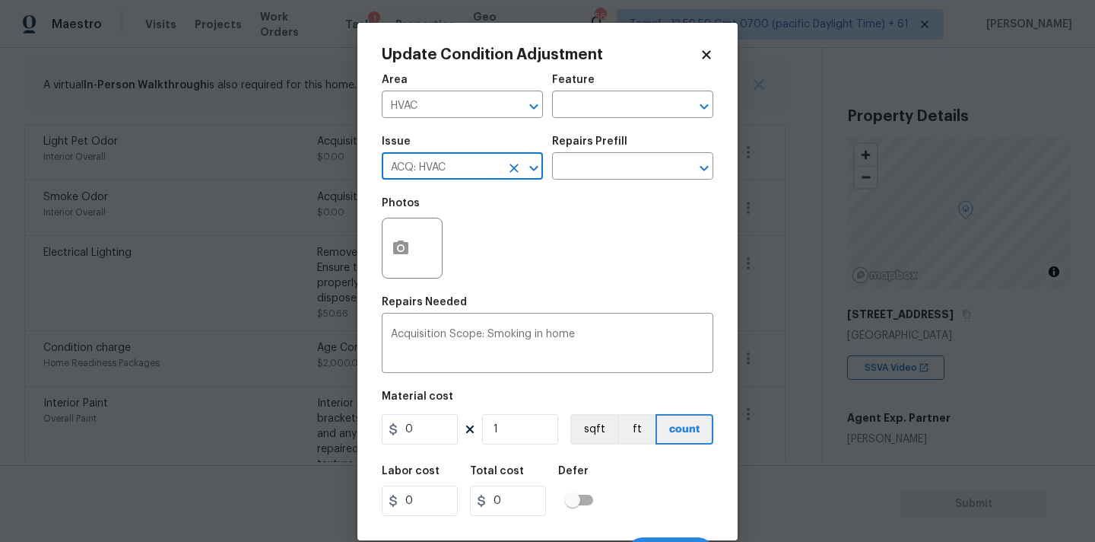
type input "ACQ: HVAC"
click at [618, 183] on div "Issue ACQ: HVAC ​ Repairs Prefill ​" at bounding box center [548, 158] width 332 height 62
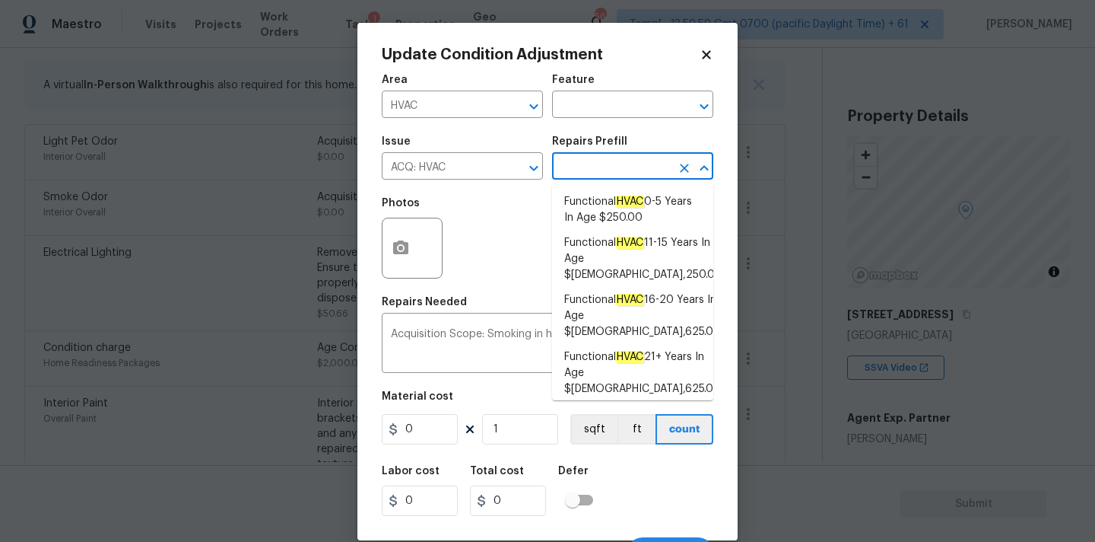
click at [630, 167] on input "text" at bounding box center [611, 168] width 119 height 24
click at [630, 198] on em "HVAC" at bounding box center [630, 201] width 28 height 12
type input "Acquisition"
type textarea "Acquisition Scope: Functional HVAC 0-5 years"
type input "250"
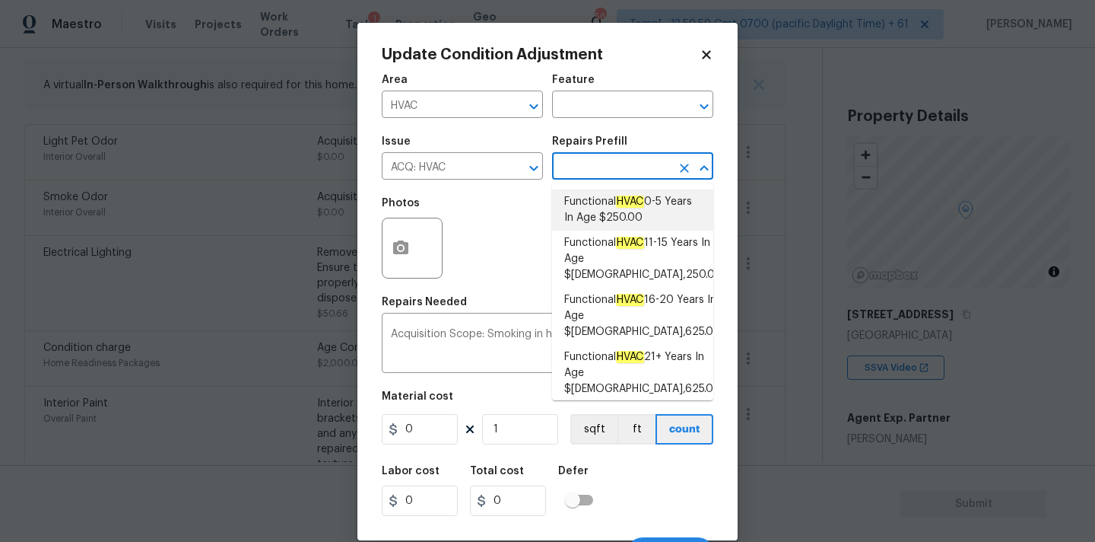
type input "250"
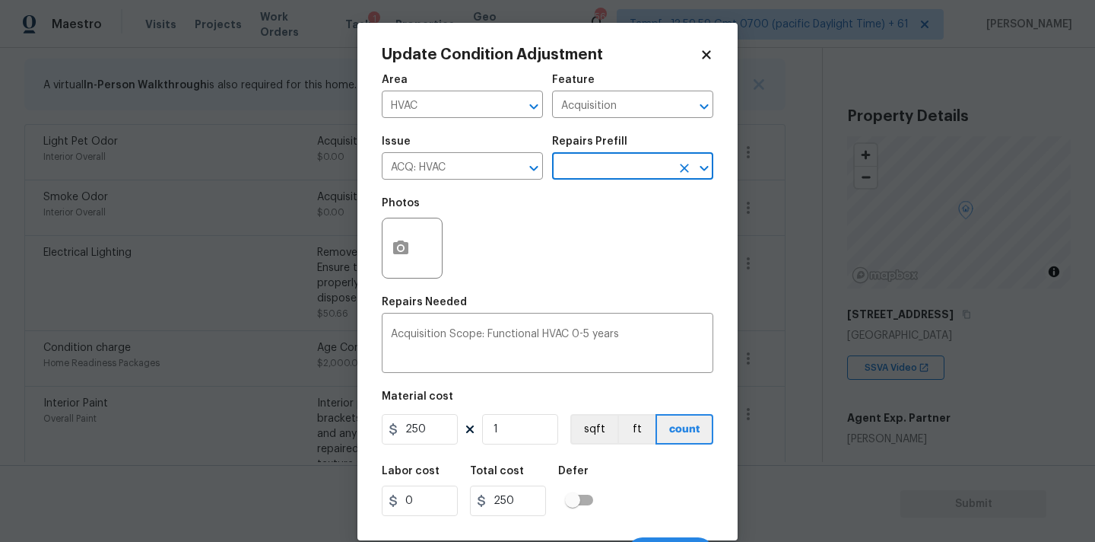
scroll to position [27, 0]
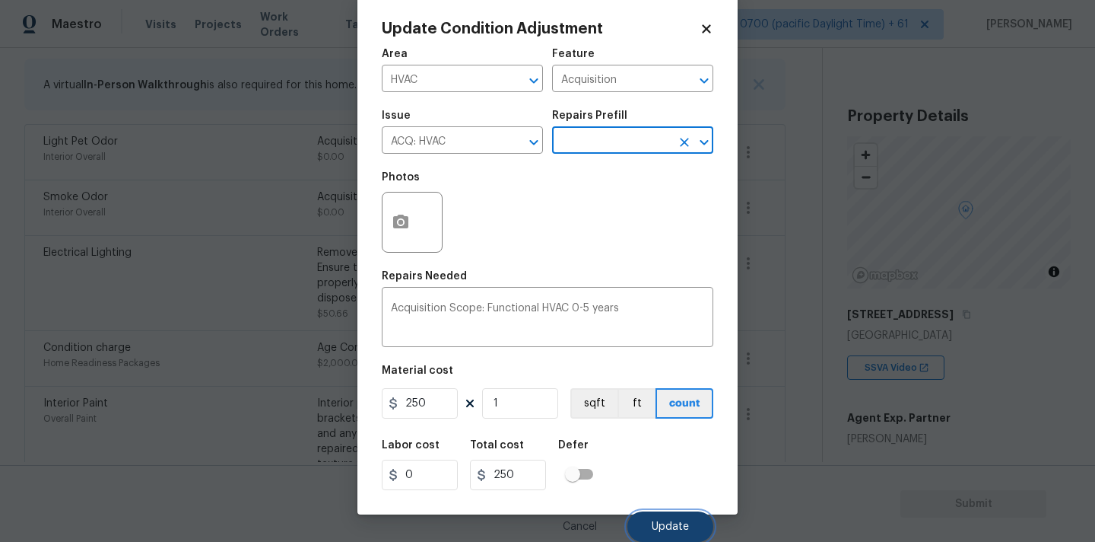
click at [666, 521] on span "Update" at bounding box center [670, 526] width 37 height 11
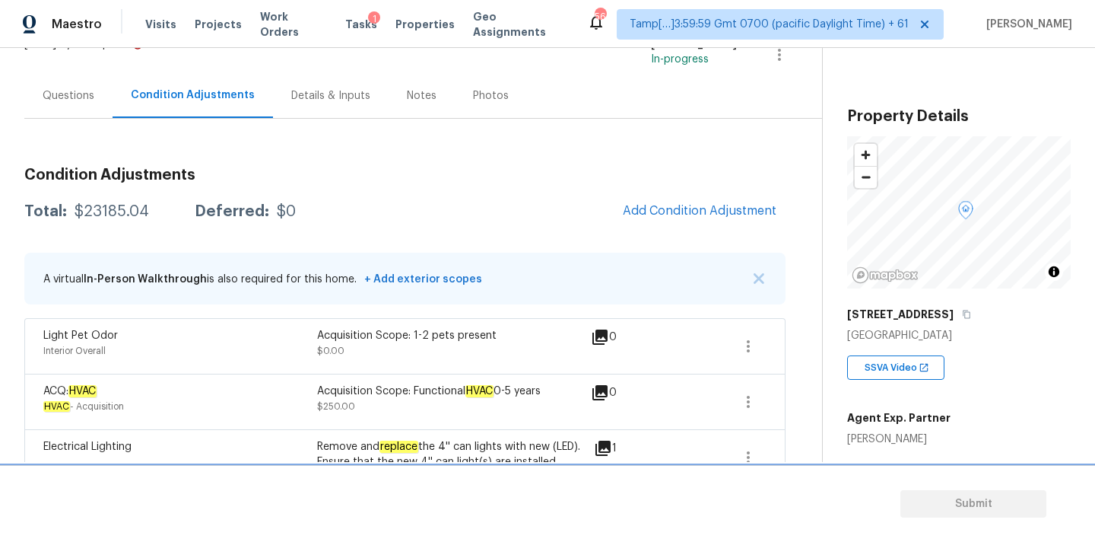
scroll to position [237, 0]
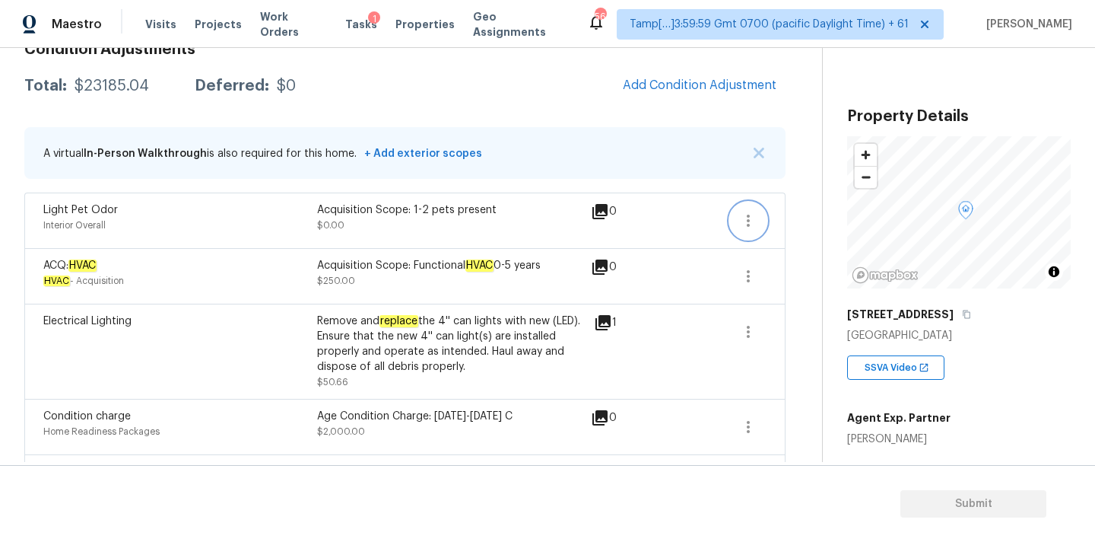
click at [746, 223] on icon "button" at bounding box center [748, 220] width 18 height 18
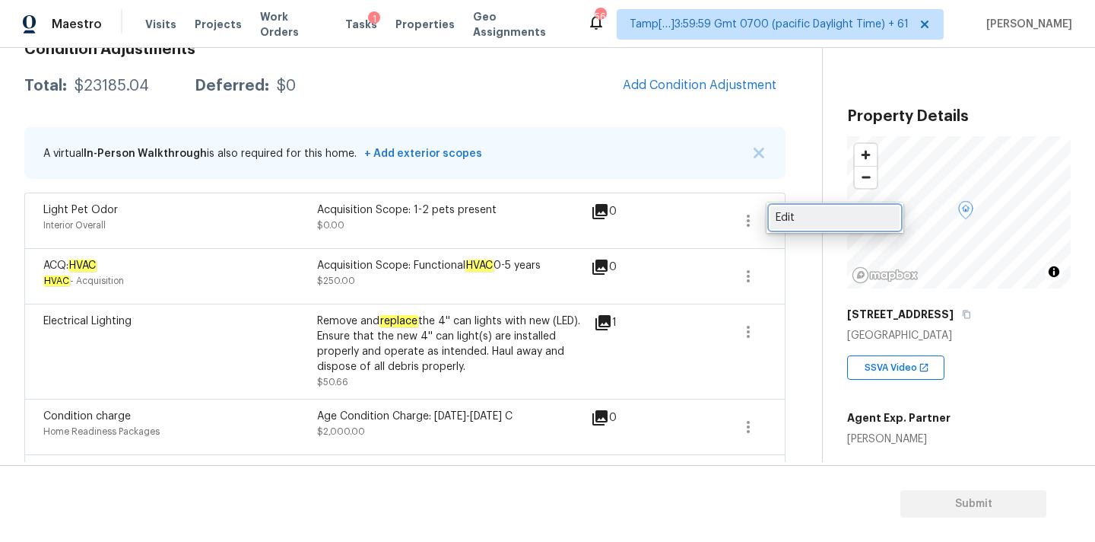
click at [780, 220] on div "Edit" at bounding box center [835, 217] width 119 height 15
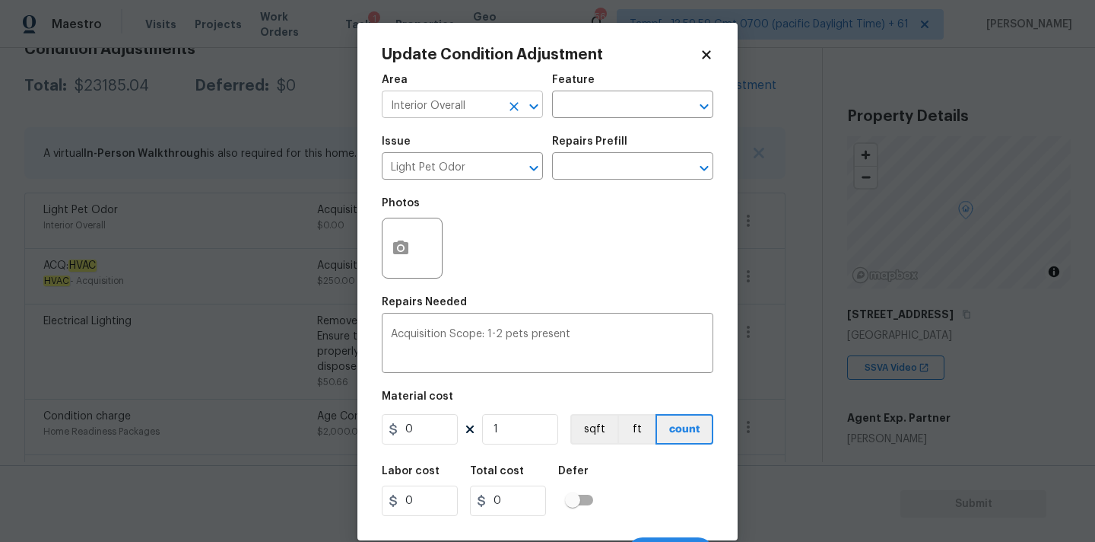
click at [428, 108] on input "Interior Overall" at bounding box center [441, 106] width 119 height 24
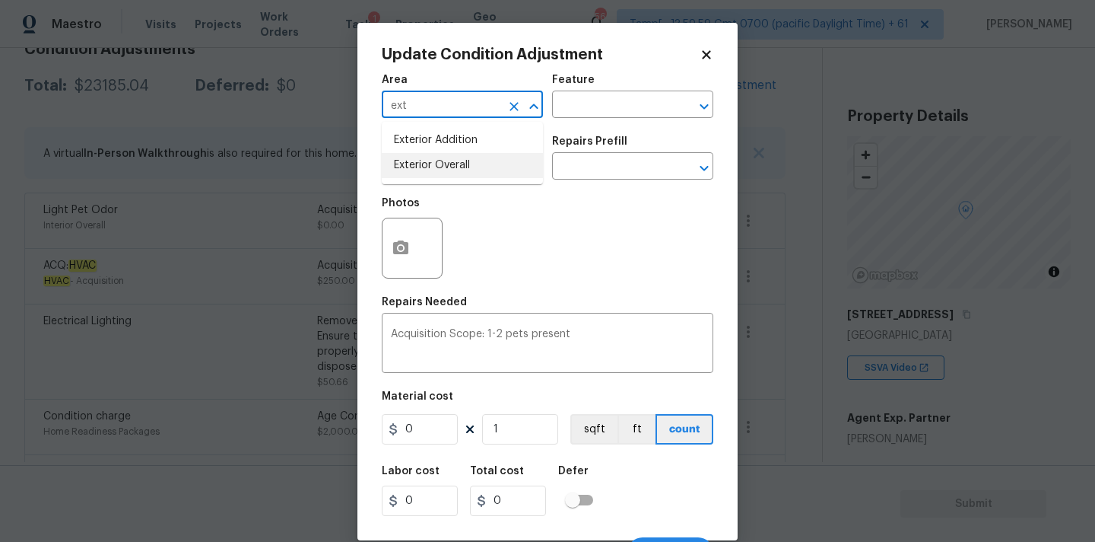
click at [431, 160] on li "Exterior Overall" at bounding box center [462, 165] width 161 height 25
type input "Exterior Overall"
click at [431, 165] on input "Light Pet Odor" at bounding box center [441, 168] width 119 height 24
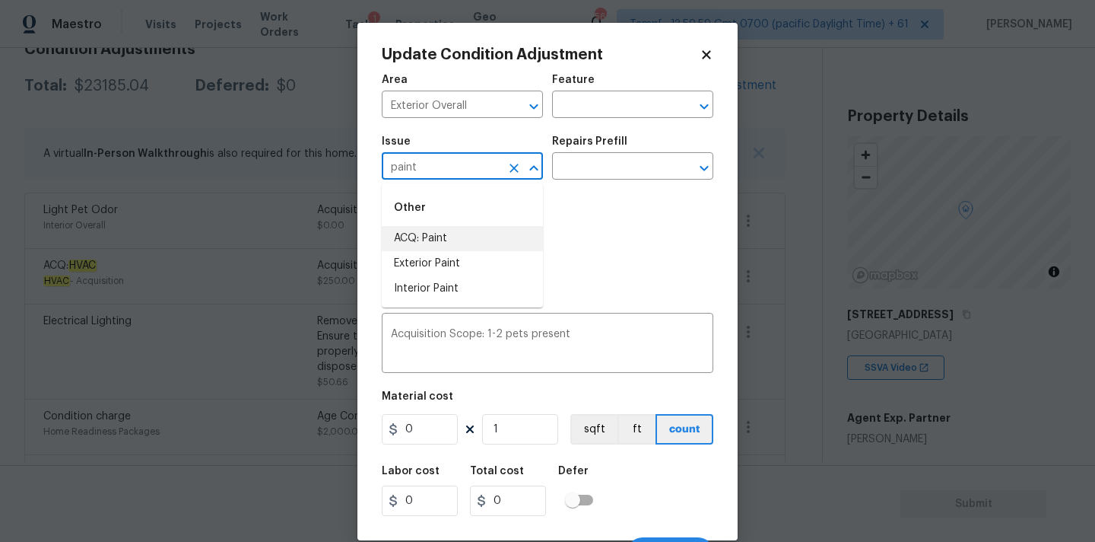
click at [449, 237] on li "ACQ: Paint" at bounding box center [462, 238] width 161 height 25
type input "ACQ: Paint"
click at [602, 173] on input "text" at bounding box center [611, 168] width 119 height 24
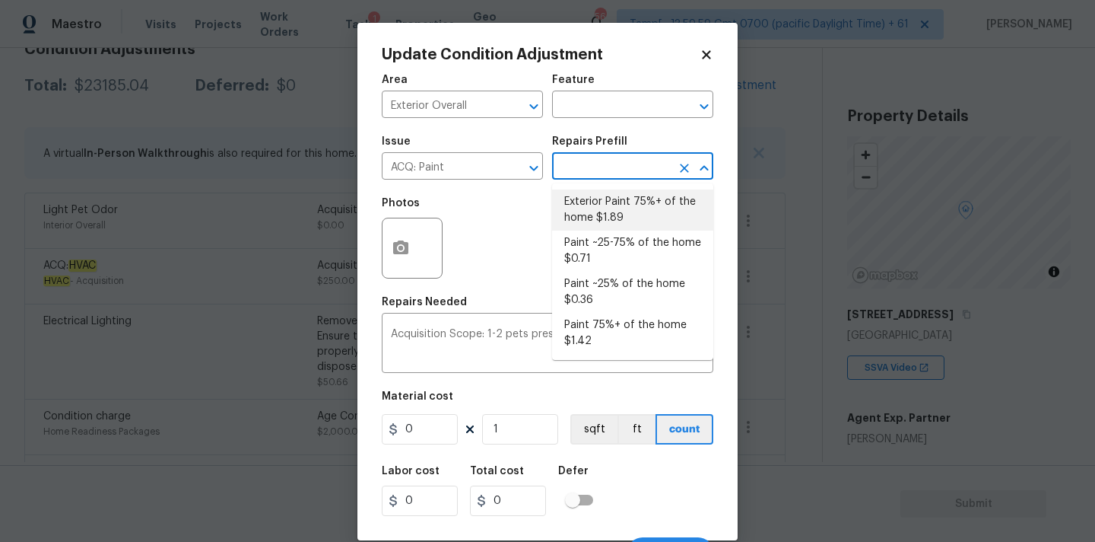
click at [602, 207] on li "Exterior Paint 75%+ of the home $1.89" at bounding box center [632, 209] width 161 height 41
type input "Acquisition"
type textarea "Acquisition Scope: 75%+ of the home exterior will likely require paint"
type input "1.89"
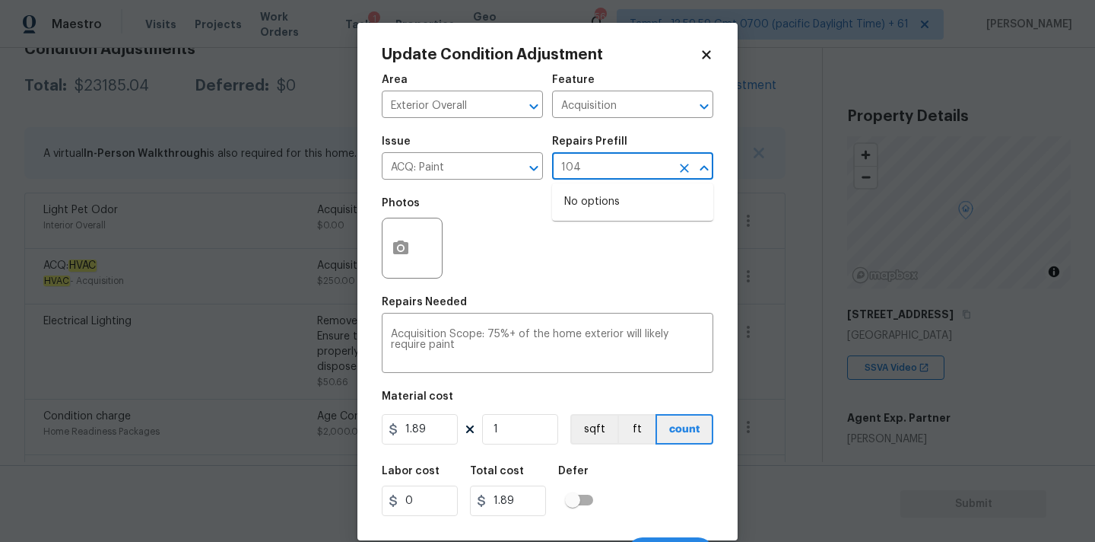
type input "1048"
click at [684, 166] on icon "Clear" at bounding box center [684, 168] width 15 height 15
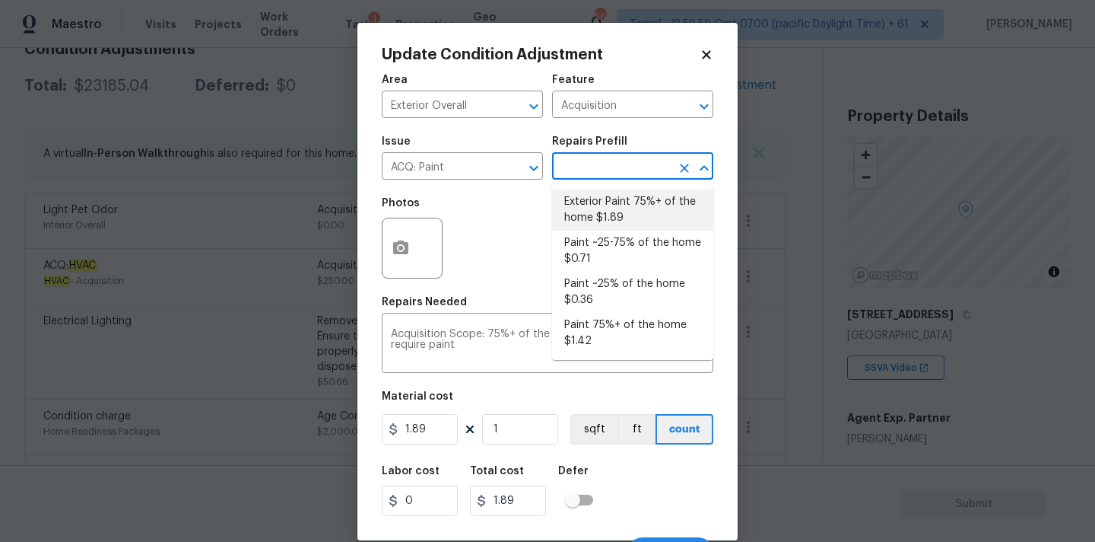
click at [609, 215] on li "Exterior Paint 75%+ of the home $1.89" at bounding box center [632, 209] width 161 height 41
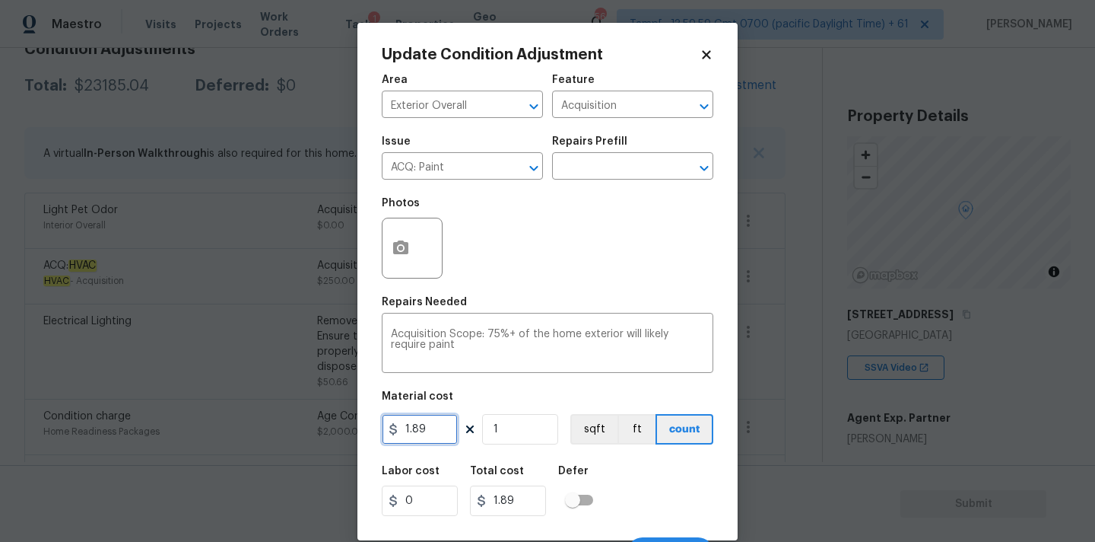
click at [440, 431] on input "1.89" at bounding box center [420, 429] width 76 height 30
type input "1048"
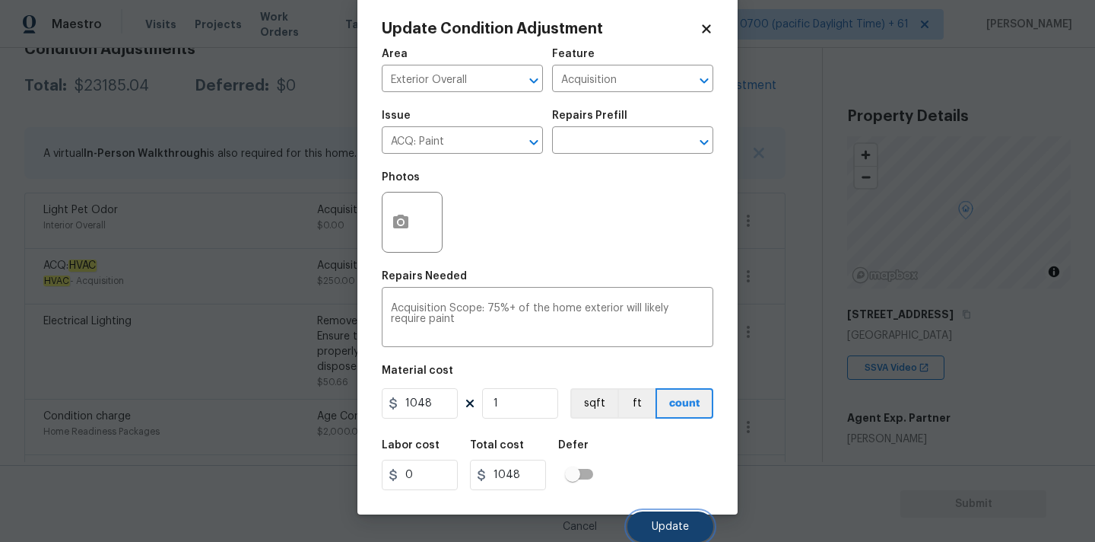
click at [658, 513] on button "Update" at bounding box center [671, 526] width 86 height 30
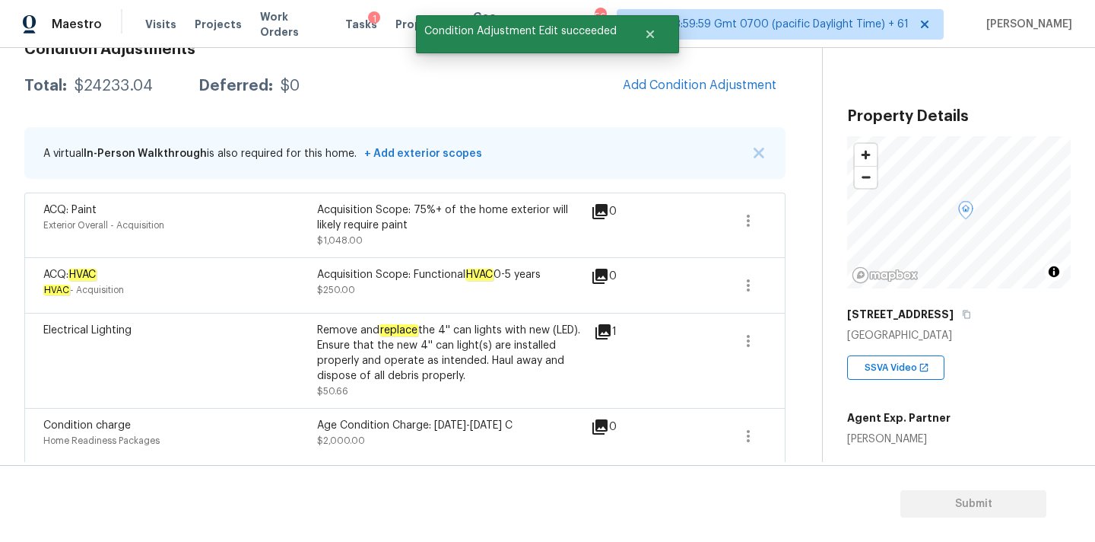
scroll to position [0, 0]
click at [747, 216] on icon "button" at bounding box center [748, 221] width 3 height 12
click at [786, 219] on div "Edit" at bounding box center [835, 217] width 119 height 15
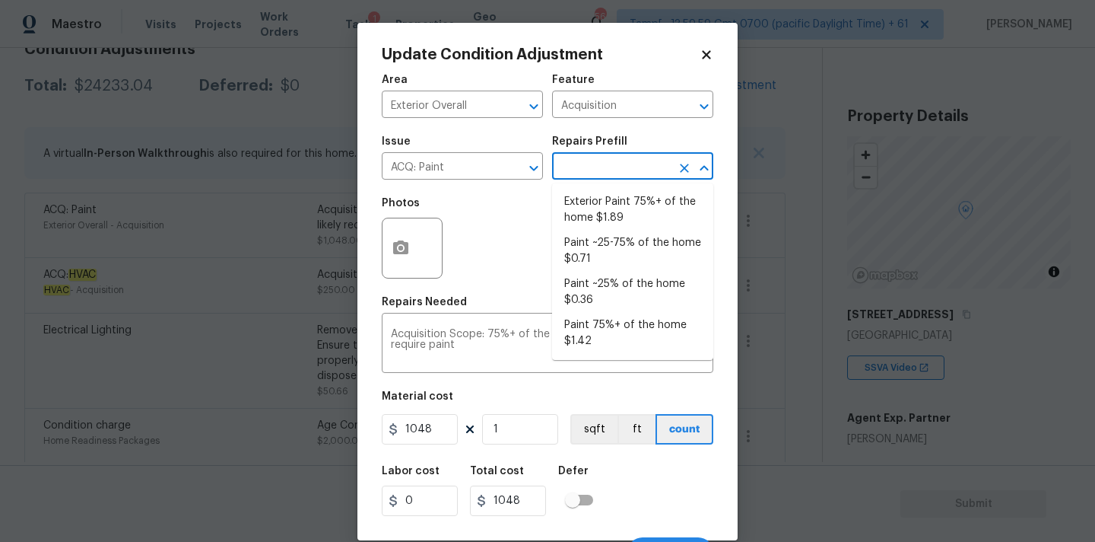
click at [590, 165] on input "text" at bounding box center [611, 168] width 119 height 24
click at [606, 197] on li "Exterior Paint 75%+ of the home $1.89" at bounding box center [632, 209] width 161 height 41
type input "1.89"
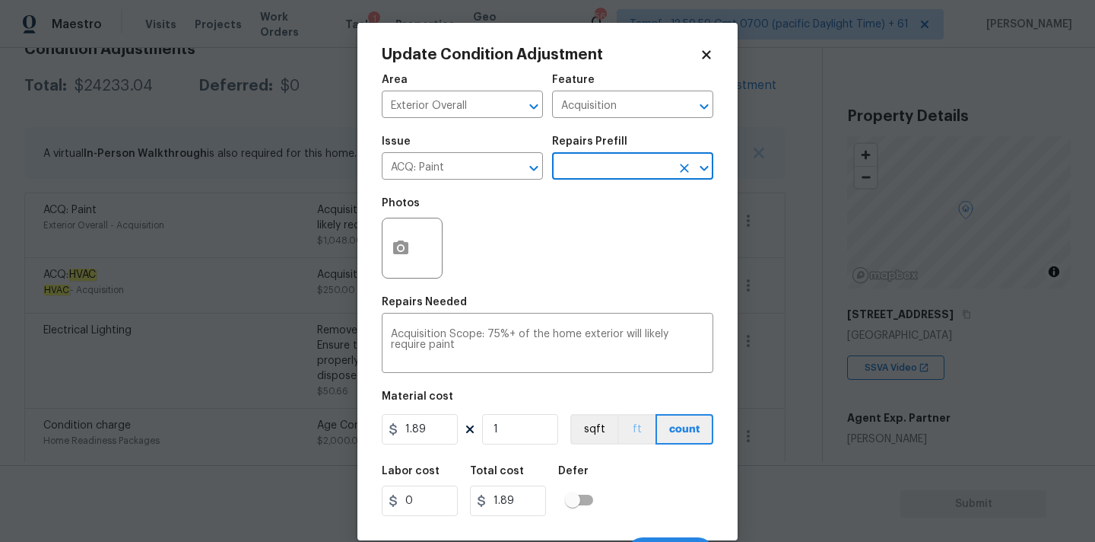
scroll to position [1, 0]
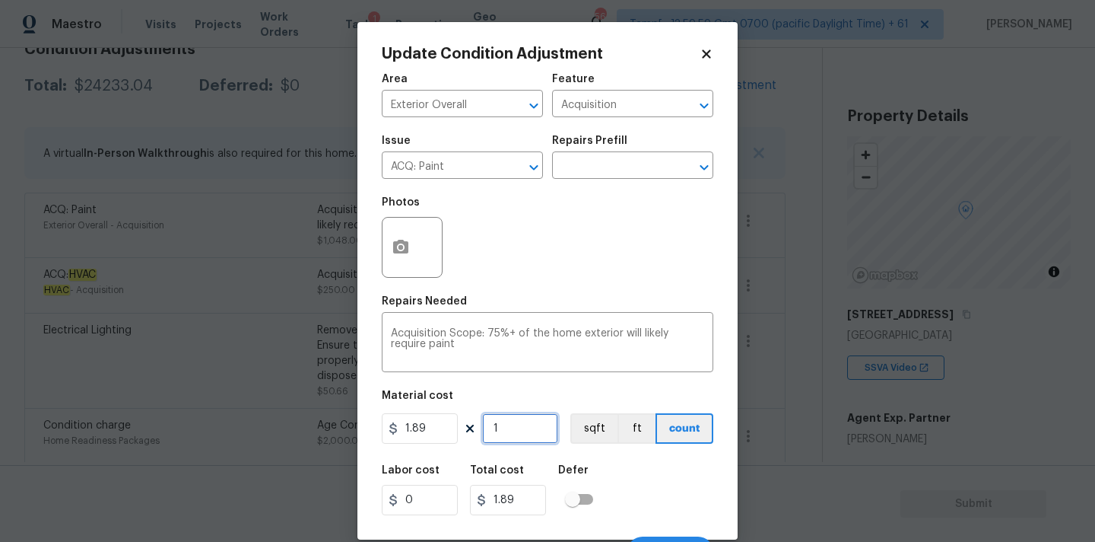
click at [514, 426] on input "1" at bounding box center [520, 428] width 76 height 30
type input "10"
type input "18.9"
type input "104"
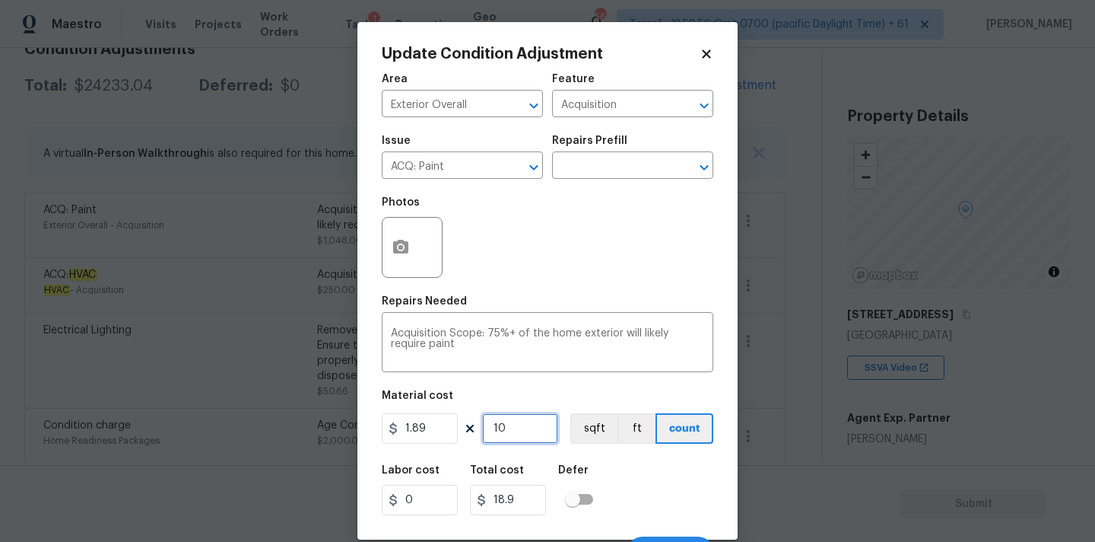
type input "196.56"
type input "1048"
type input "1980.72"
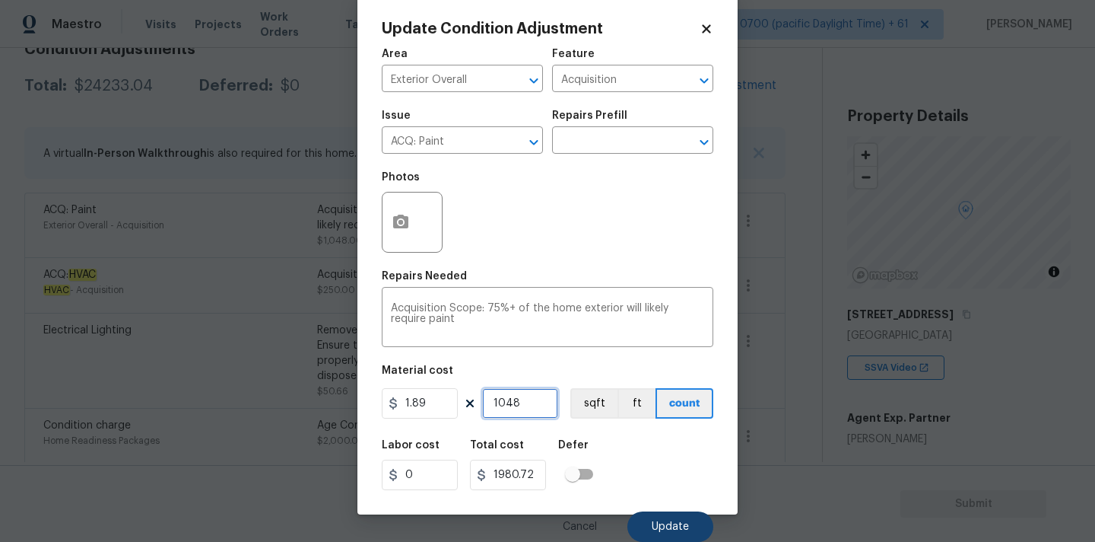
type input "1048"
click at [663, 530] on span "Update" at bounding box center [670, 526] width 37 height 11
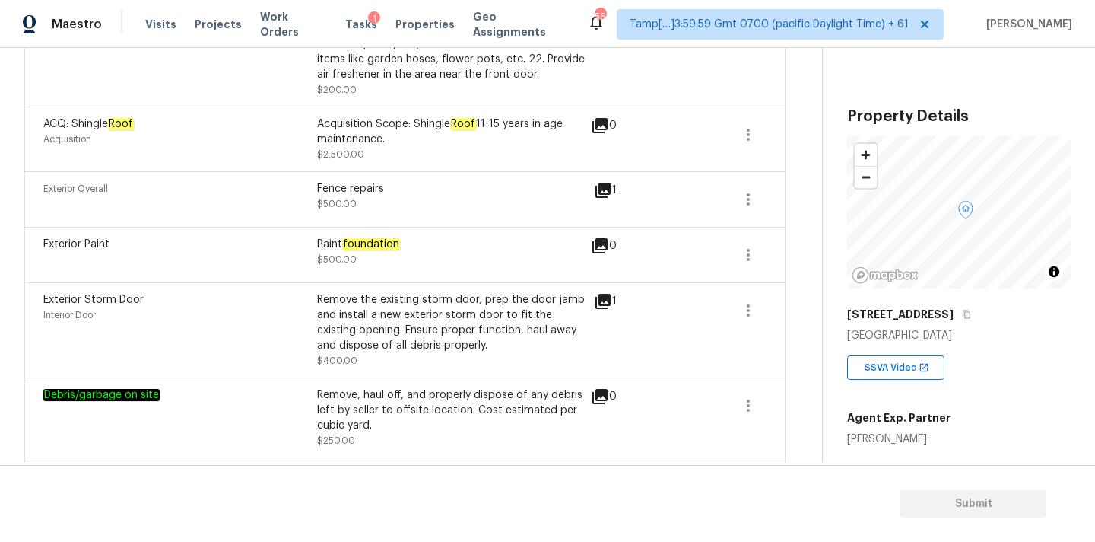
scroll to position [2336, 0]
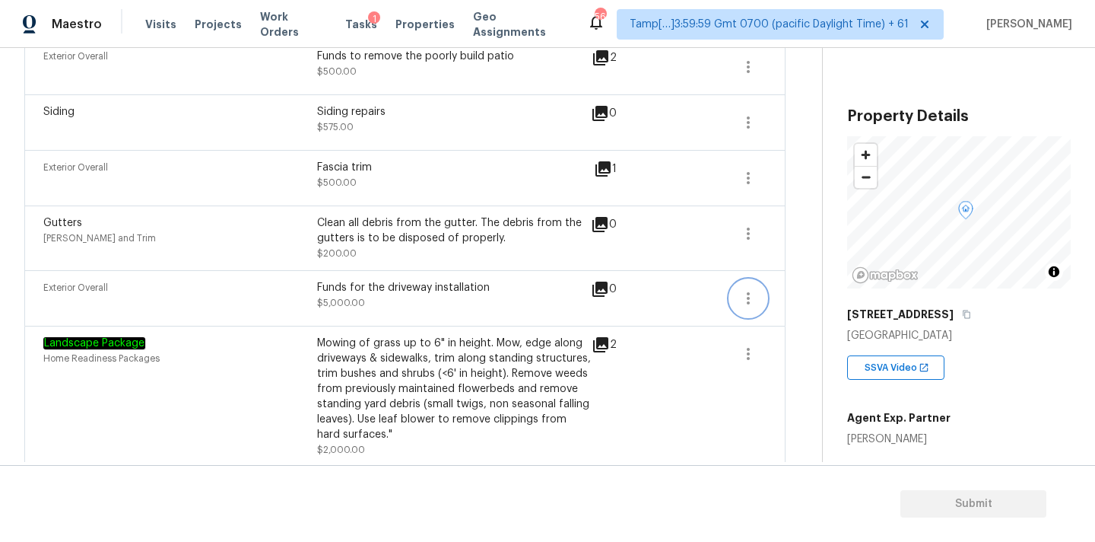
click at [752, 289] on icon "button" at bounding box center [748, 298] width 18 height 18
click at [796, 288] on div "Edit" at bounding box center [835, 285] width 119 height 15
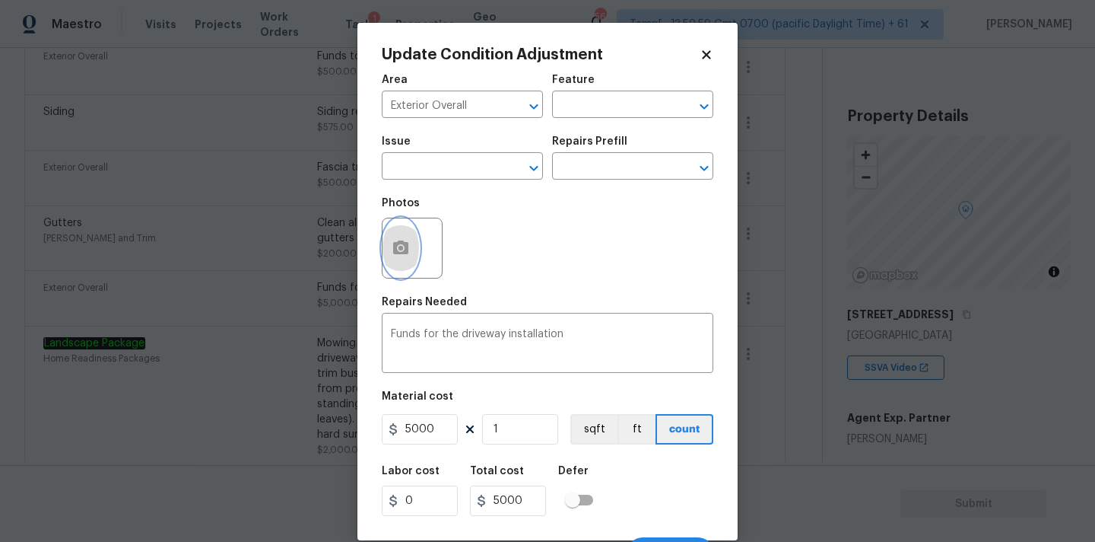
click at [400, 257] on icon "button" at bounding box center [401, 248] width 18 height 18
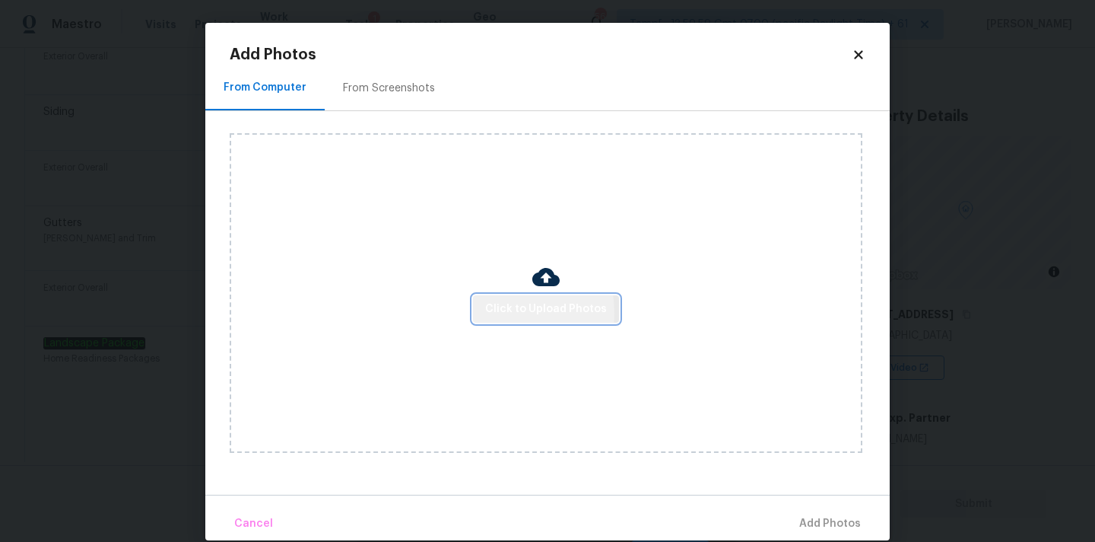
click at [487, 313] on button "Click to Upload Photos" at bounding box center [546, 309] width 146 height 28
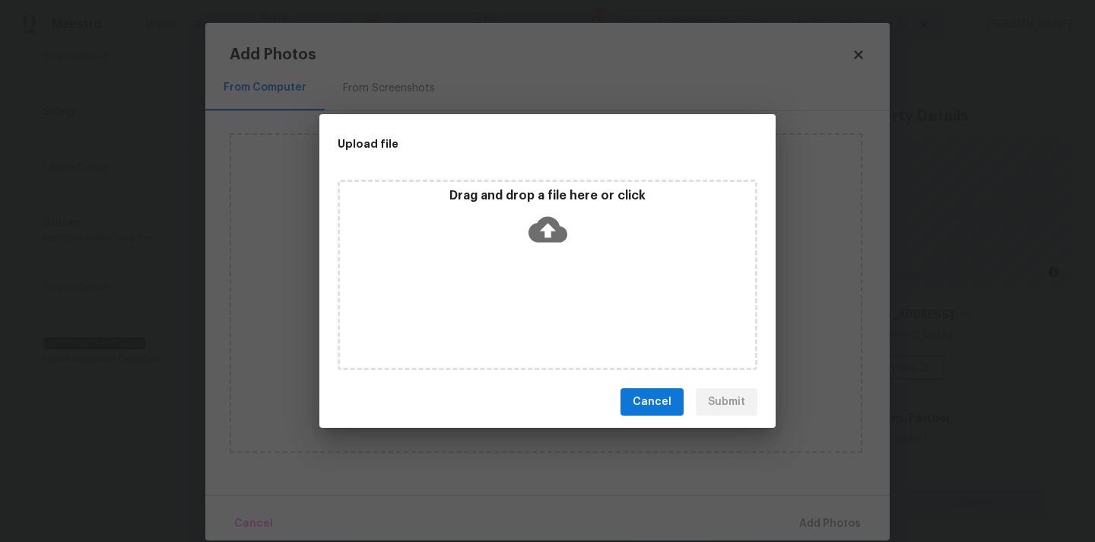
click at [529, 241] on icon at bounding box center [548, 229] width 39 height 39
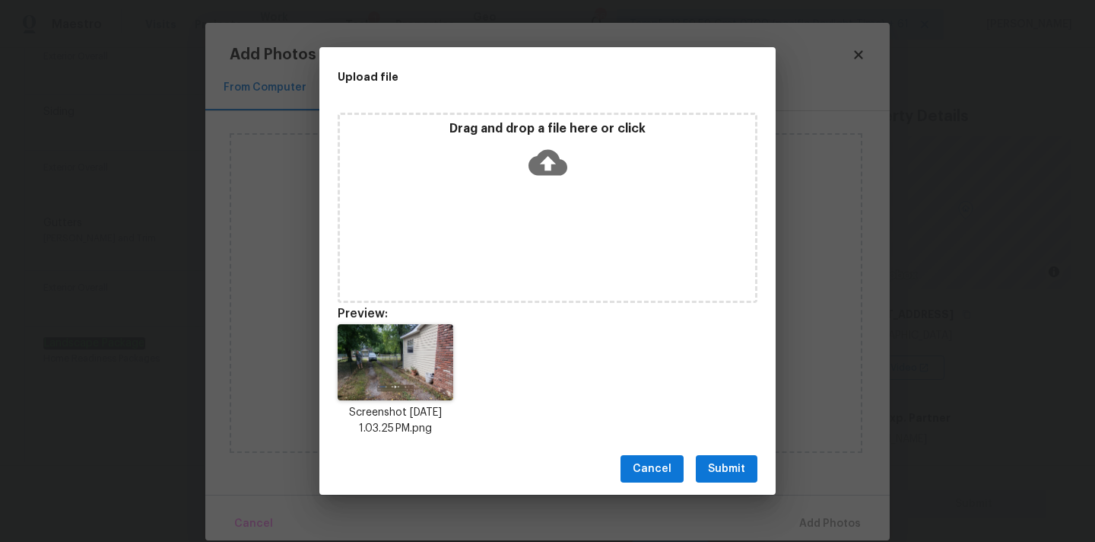
click at [720, 465] on span "Submit" at bounding box center [726, 468] width 37 height 19
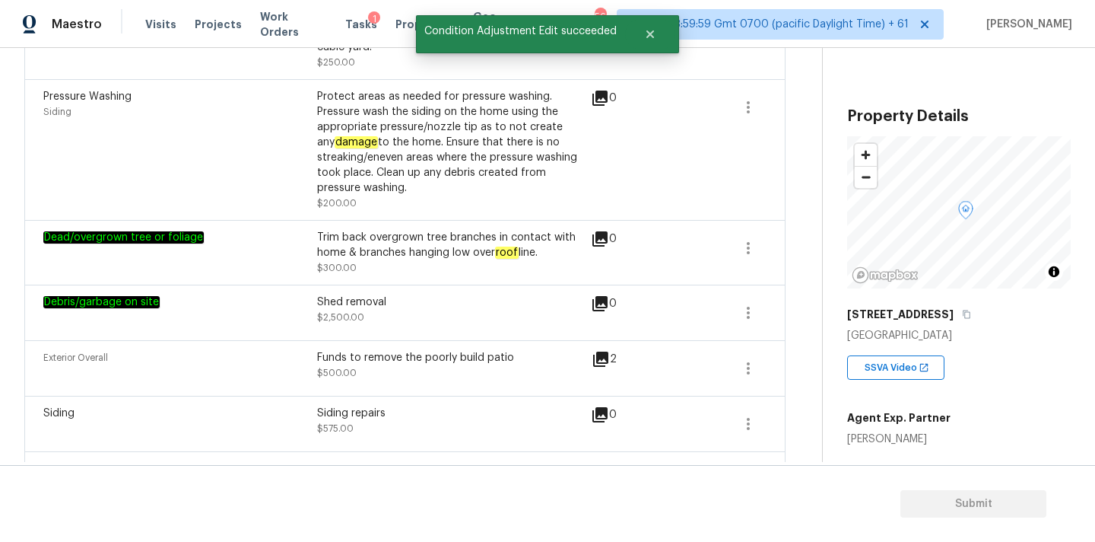
scroll to position [2032, 0]
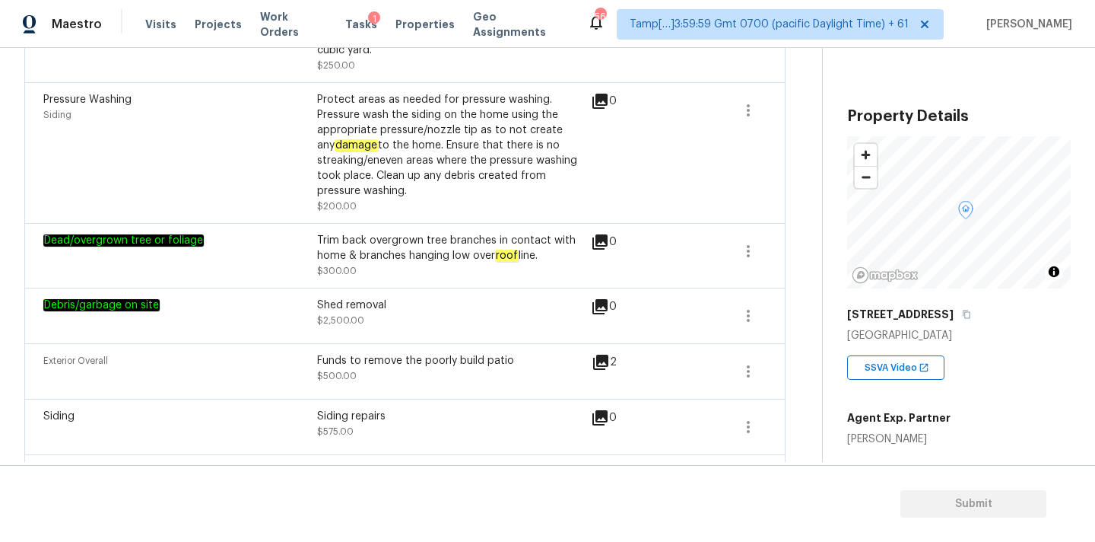
click at [599, 354] on icon at bounding box center [600, 361] width 15 height 15
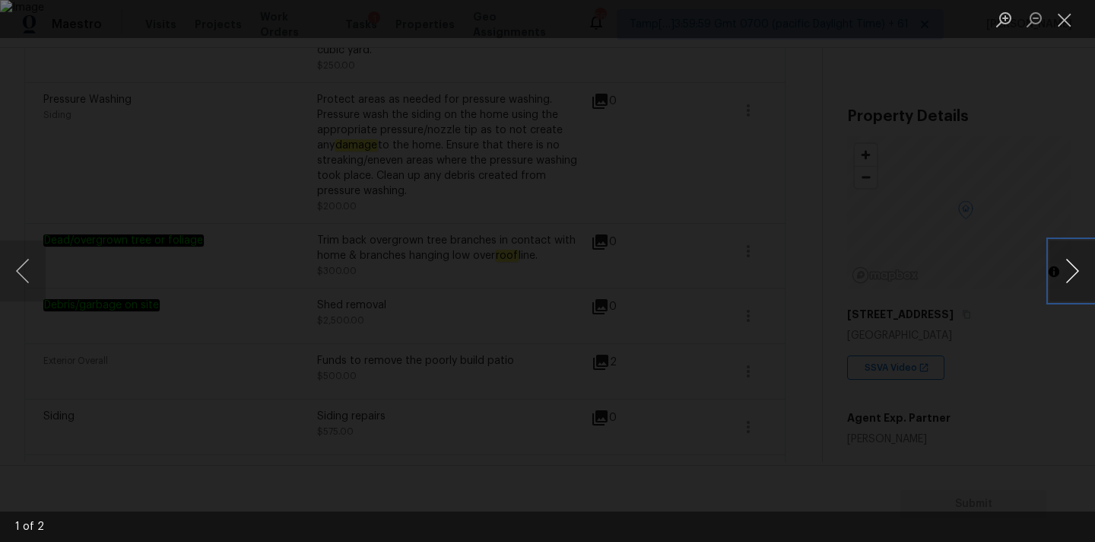
click at [1067, 275] on button "Next image" at bounding box center [1073, 270] width 46 height 61
click at [1063, 21] on button "Close lightbox" at bounding box center [1065, 19] width 30 height 27
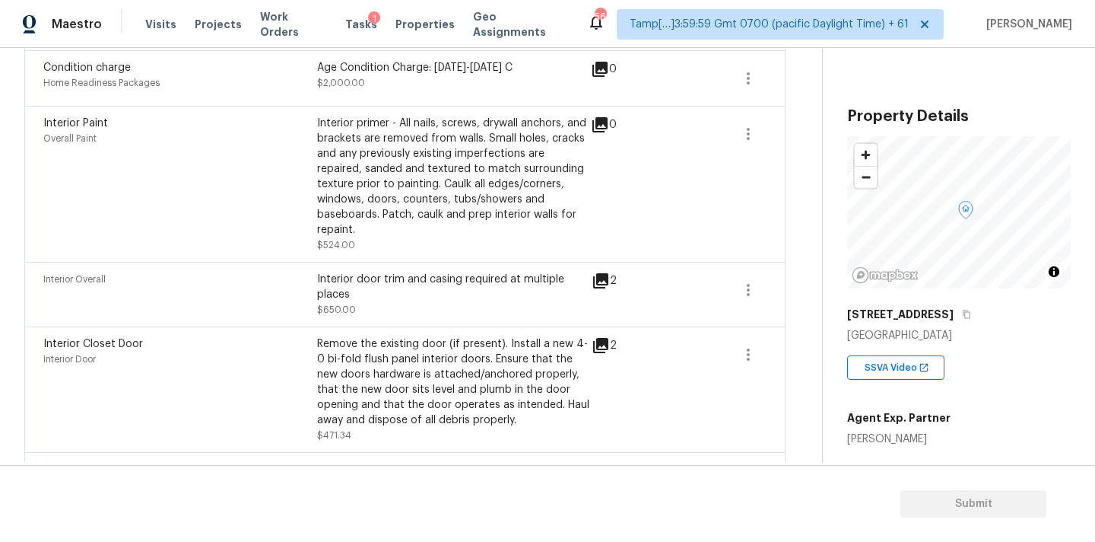
scroll to position [687, 0]
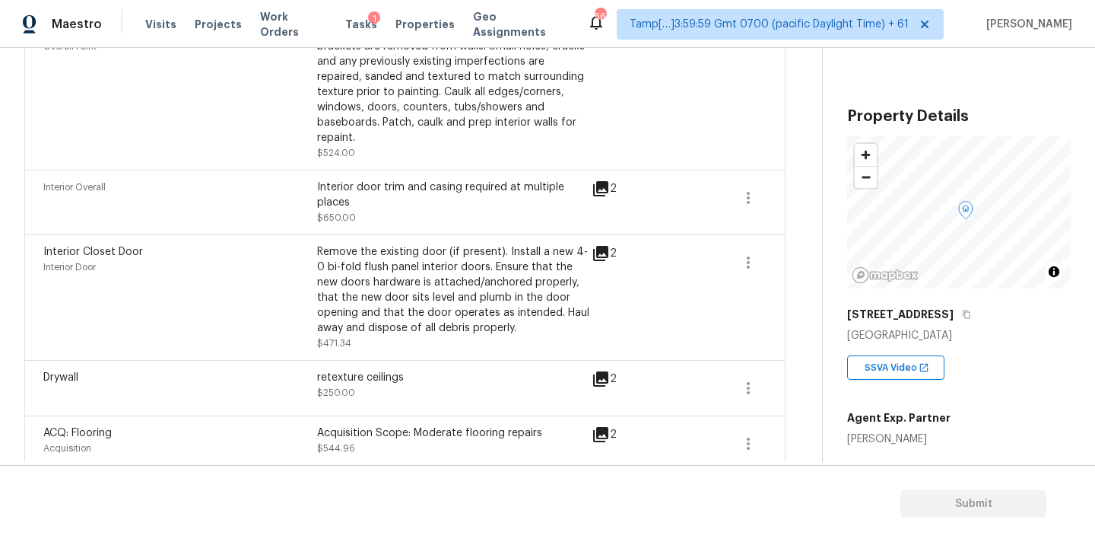
click at [604, 244] on icon at bounding box center [601, 253] width 18 height 18
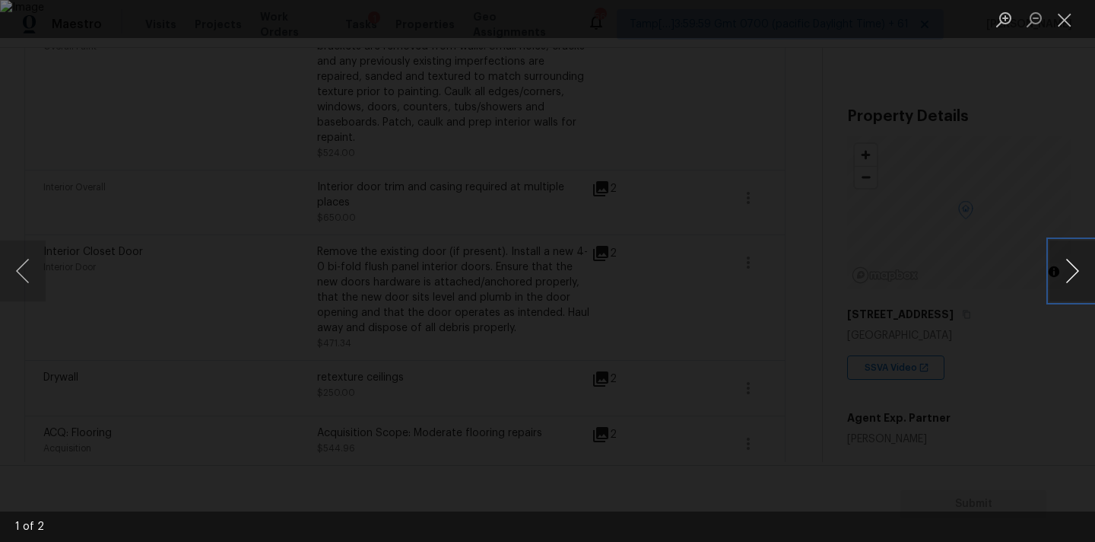
click at [1070, 281] on button "Next image" at bounding box center [1073, 270] width 46 height 61
click at [1069, 27] on button "Close lightbox" at bounding box center [1065, 19] width 30 height 27
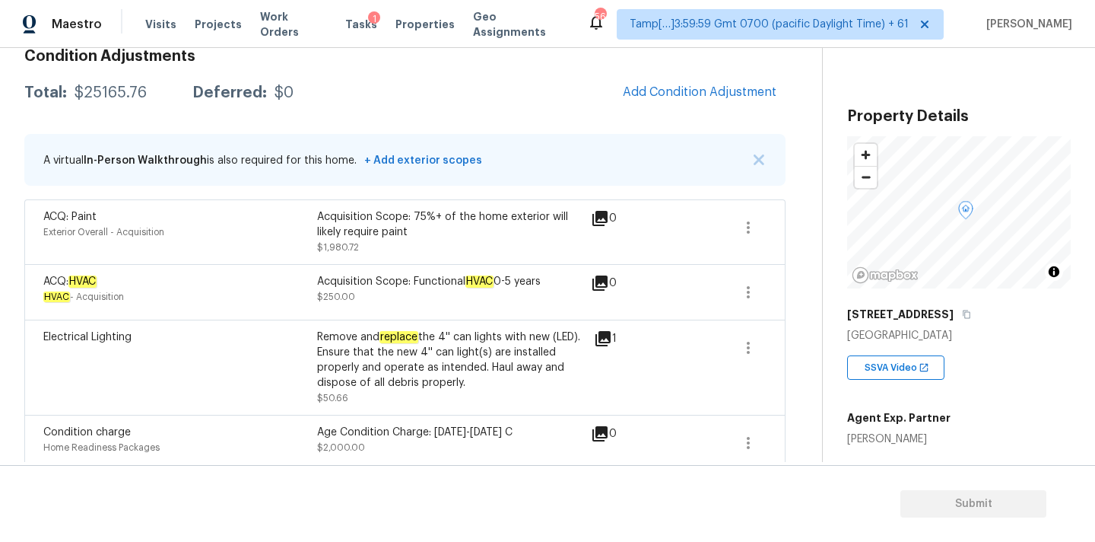
scroll to position [2071, 0]
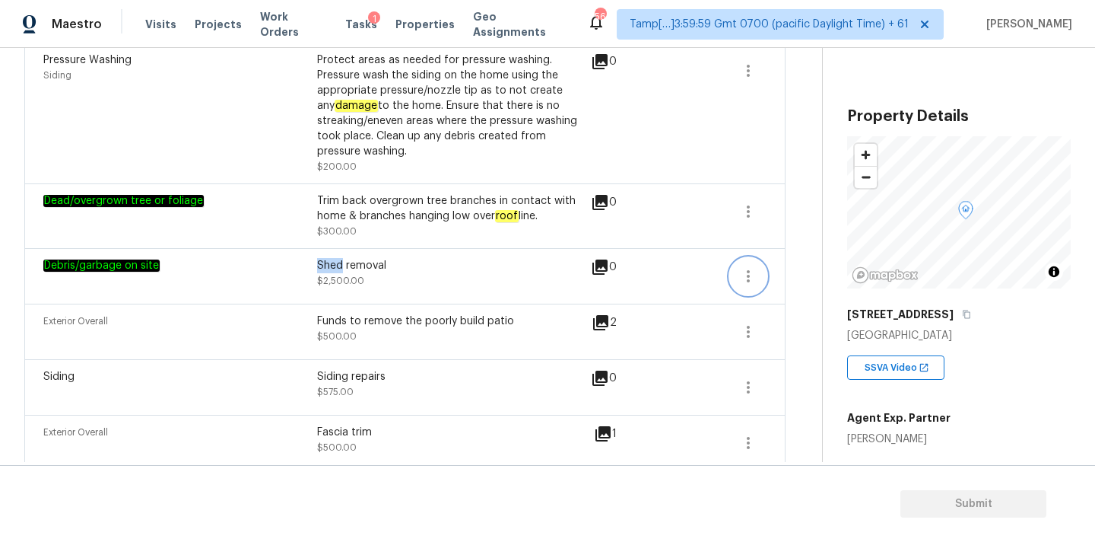
click at [752, 267] on icon "button" at bounding box center [748, 276] width 18 height 18
click at [807, 262] on div "Edit" at bounding box center [835, 262] width 119 height 15
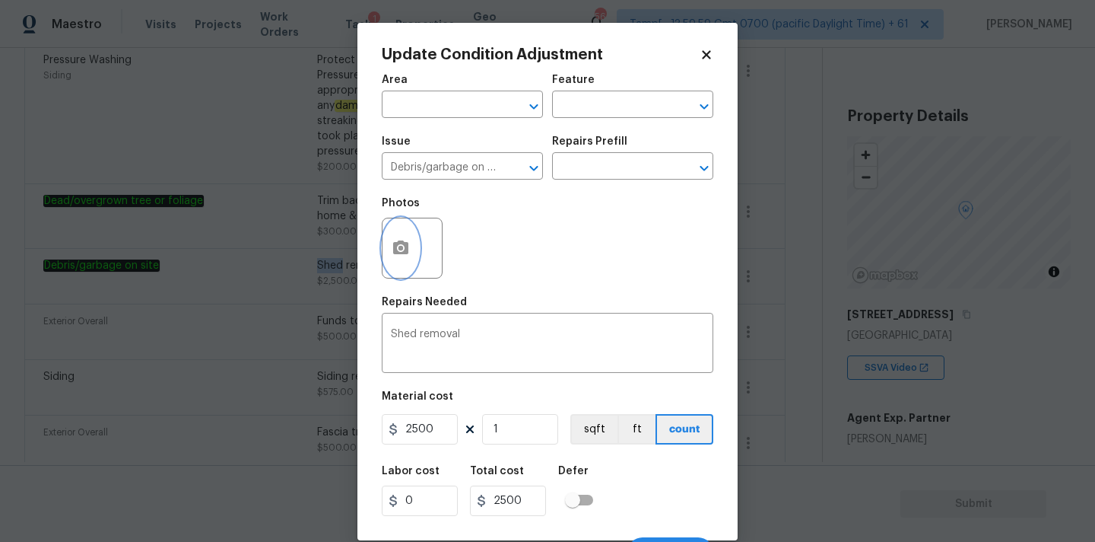
click at [415, 249] on button "button" at bounding box center [401, 247] width 37 height 59
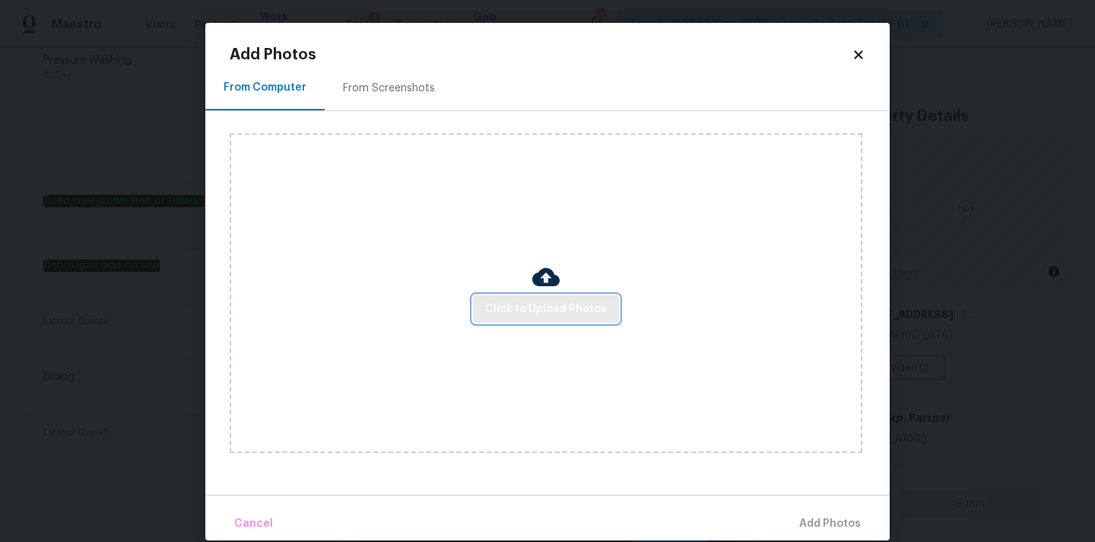
click at [548, 310] on span "Click to Upload Photos" at bounding box center [546, 309] width 122 height 19
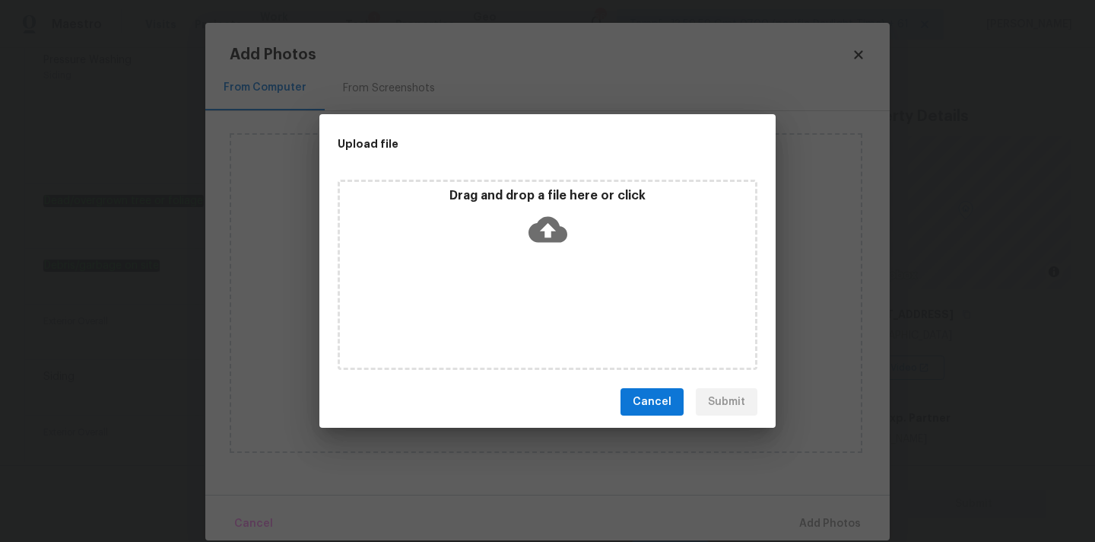
click at [548, 222] on icon at bounding box center [548, 230] width 39 height 26
